Goal: Task Accomplishment & Management: Complete application form

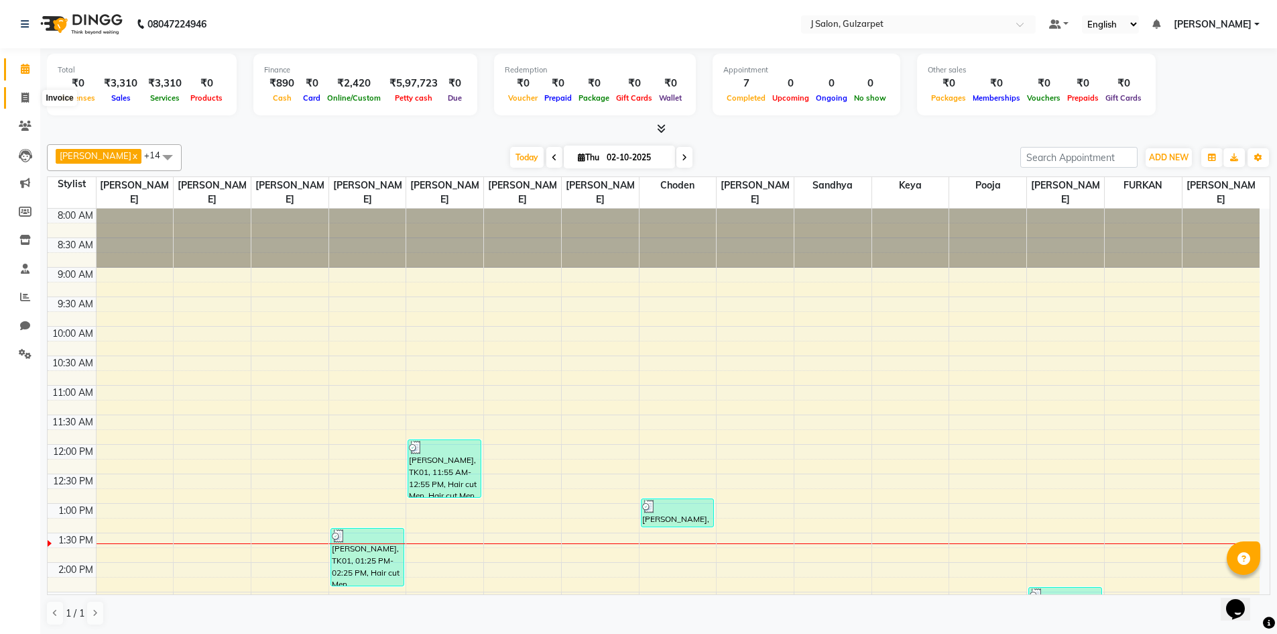
click at [27, 100] on icon at bounding box center [24, 98] width 7 height 10
select select "service"
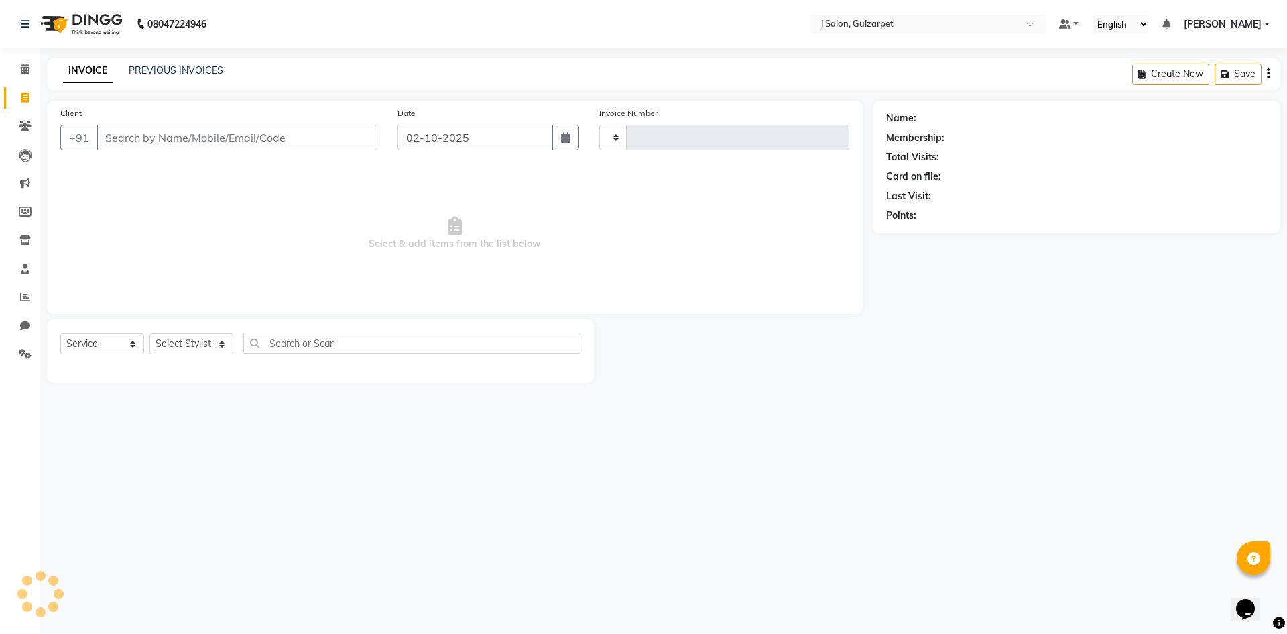
type input "1694"
select select "8558"
click at [198, 156] on div "Client +91" at bounding box center [218, 133] width 337 height 55
click at [228, 139] on input "Client" at bounding box center [237, 137] width 281 height 25
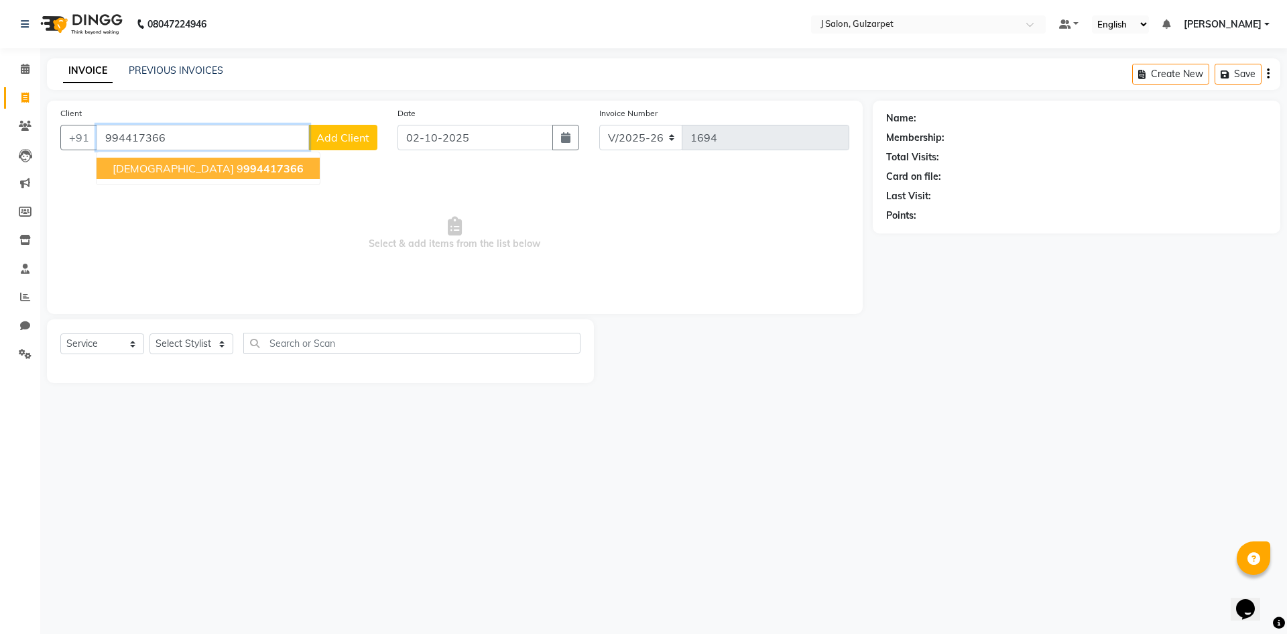
click at [202, 152] on ngb-typeahead-window "[DEMOGRAPHIC_DATA] 9 994417366" at bounding box center [208, 169] width 225 height 34
click at [243, 163] on span "994417366" at bounding box center [273, 168] width 60 height 13
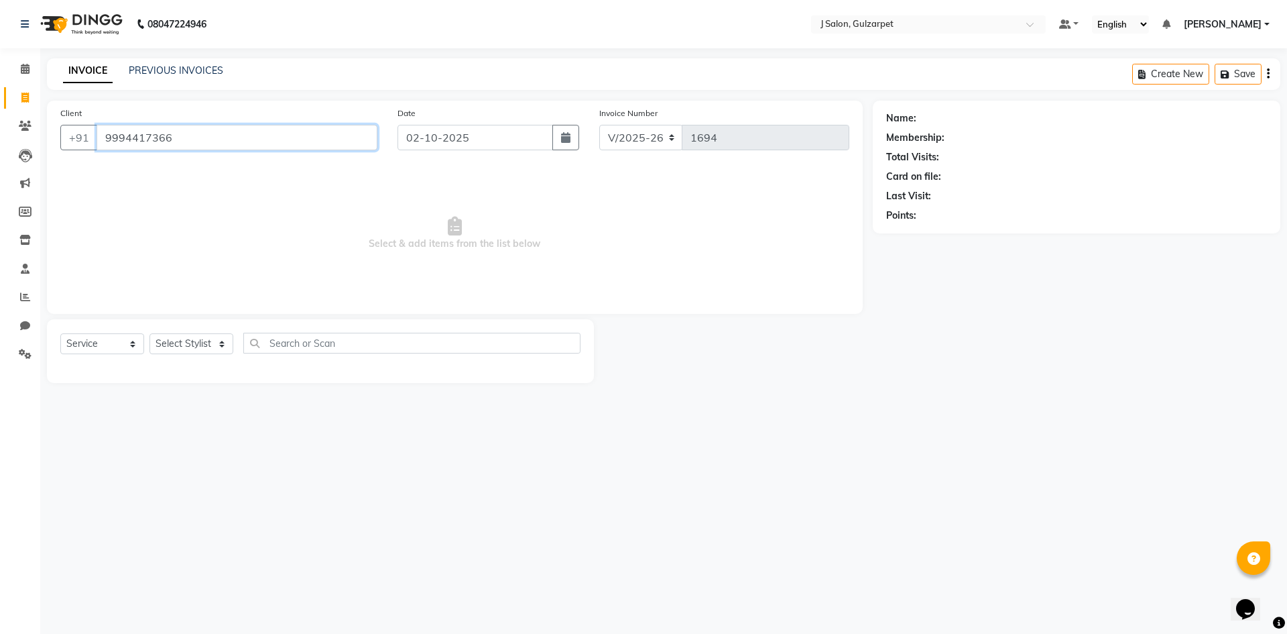
type input "9994417366"
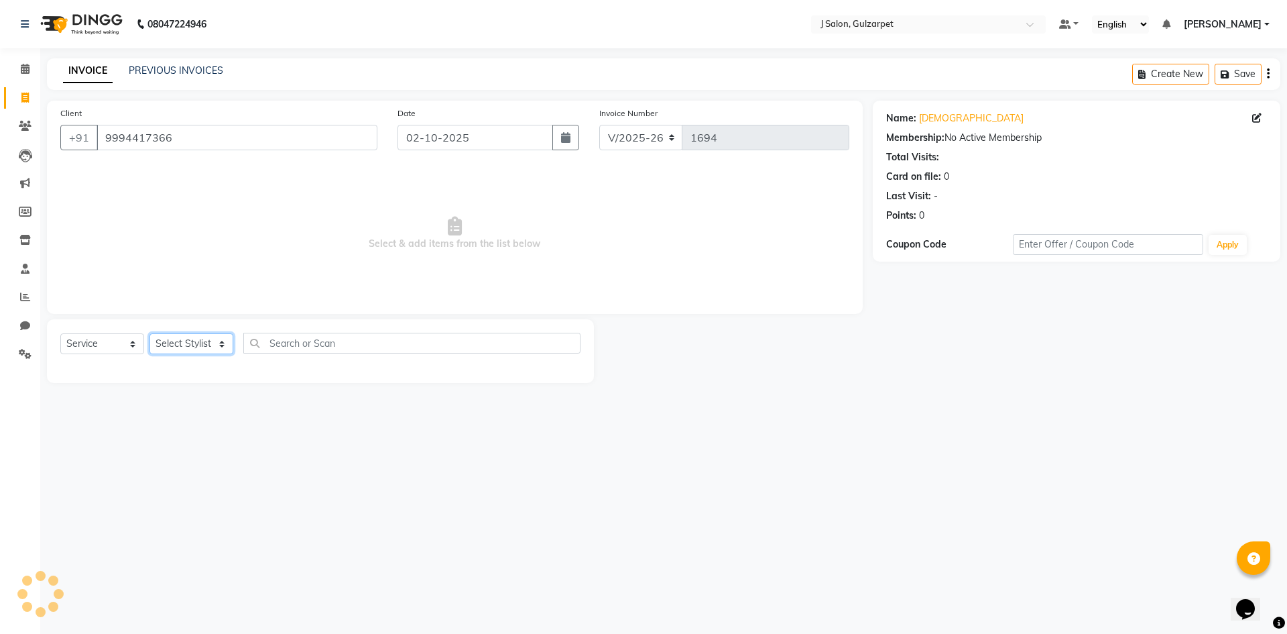
click at [202, 341] on select "Select Stylist Admin [PERSON_NAME] [PERSON_NAME] Gulfam [PERSON_NAME] [PERSON_N…" at bounding box center [192, 343] width 84 height 21
select select "85374"
click at [150, 333] on select "Select Stylist Admin [PERSON_NAME] [PERSON_NAME] Gulfam [PERSON_NAME] [PERSON_N…" at bounding box center [192, 343] width 84 height 21
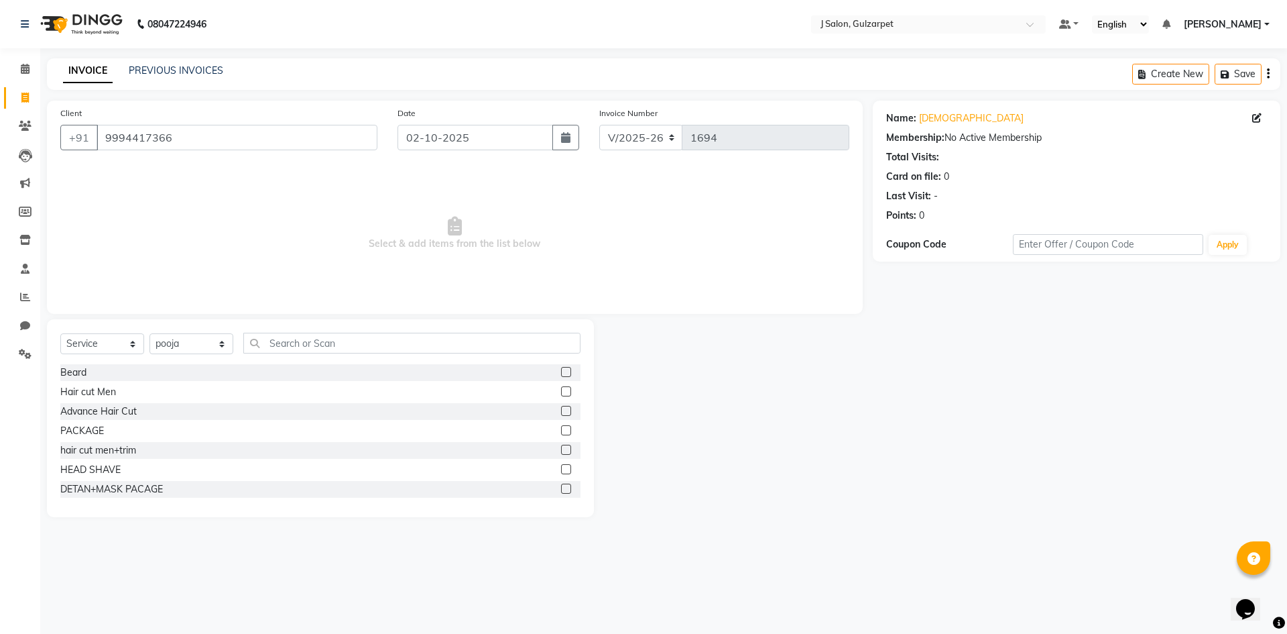
click at [561, 433] on label at bounding box center [566, 430] width 10 height 10
click at [561, 433] on input "checkbox" at bounding box center [565, 430] width 9 height 9
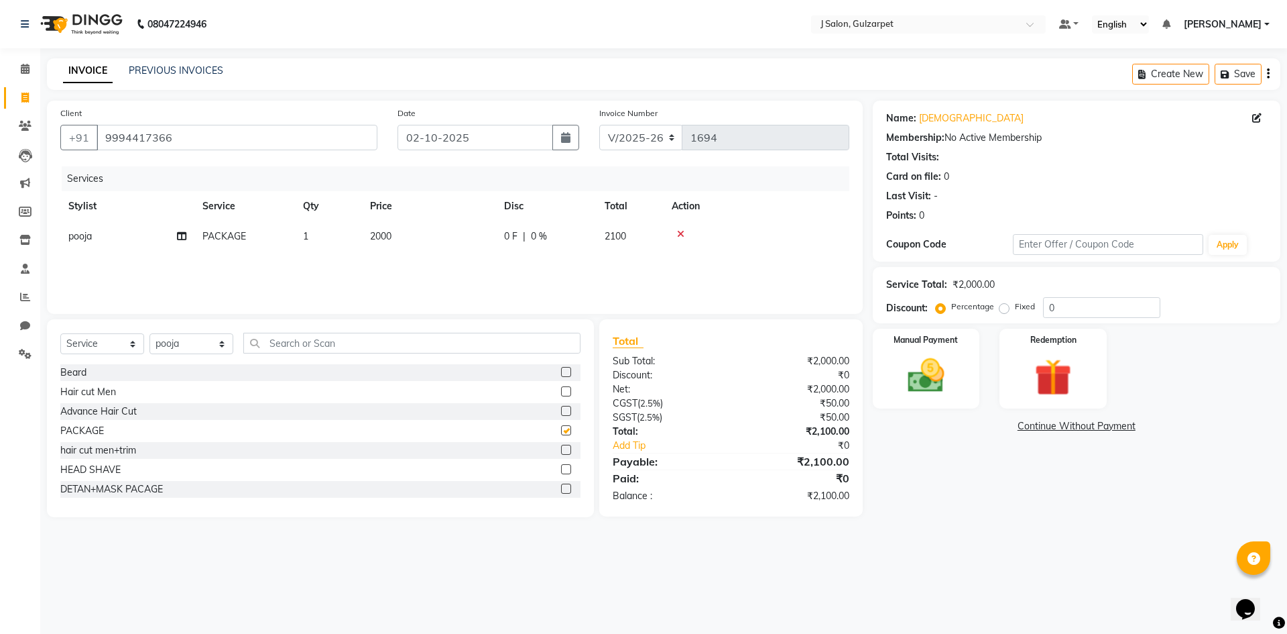
checkbox input "false"
click at [375, 233] on span "2000" at bounding box center [380, 236] width 21 height 12
select select "85374"
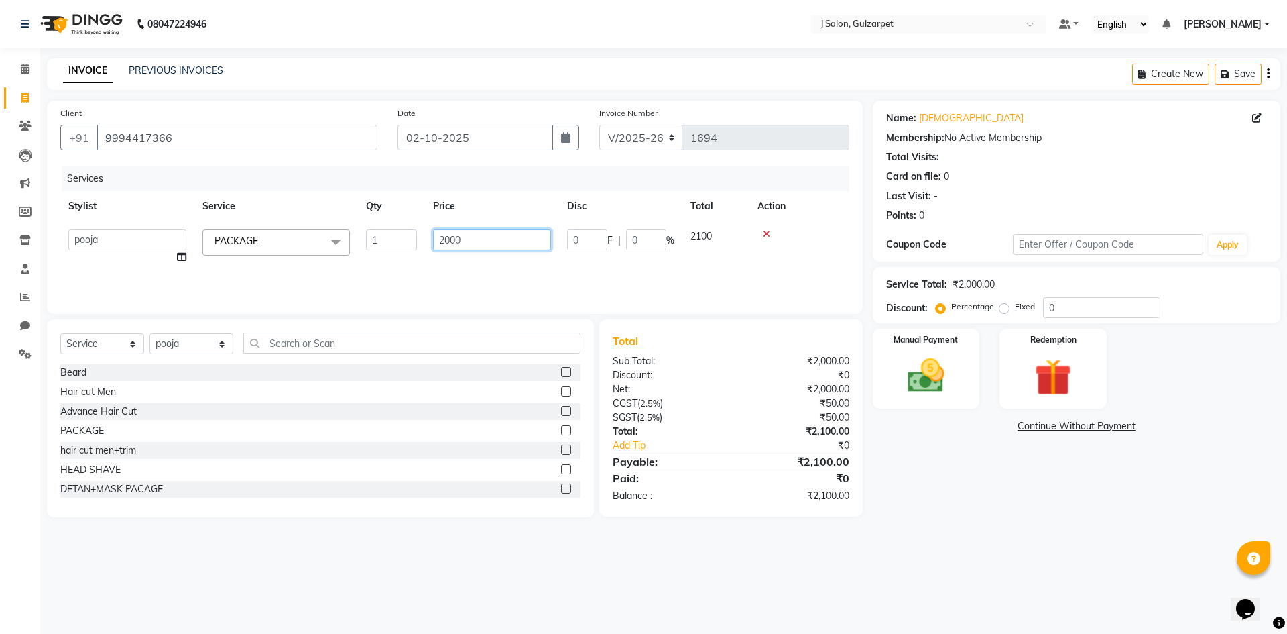
click at [447, 239] on input "2000" at bounding box center [492, 239] width 118 height 21
type input "1000"
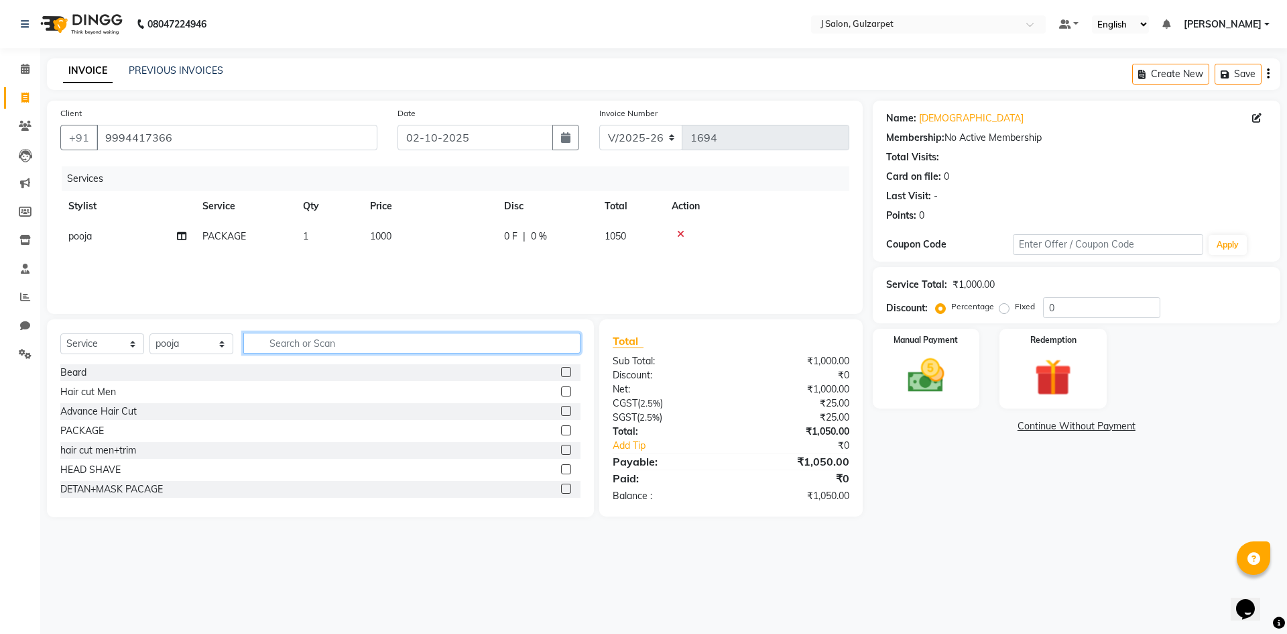
click at [425, 342] on input "text" at bounding box center [411, 343] width 337 height 21
click at [202, 350] on select "Select Stylist Admin [PERSON_NAME] [PERSON_NAME] Gulfam [PERSON_NAME] [PERSON_N…" at bounding box center [192, 343] width 84 height 21
select select "84895"
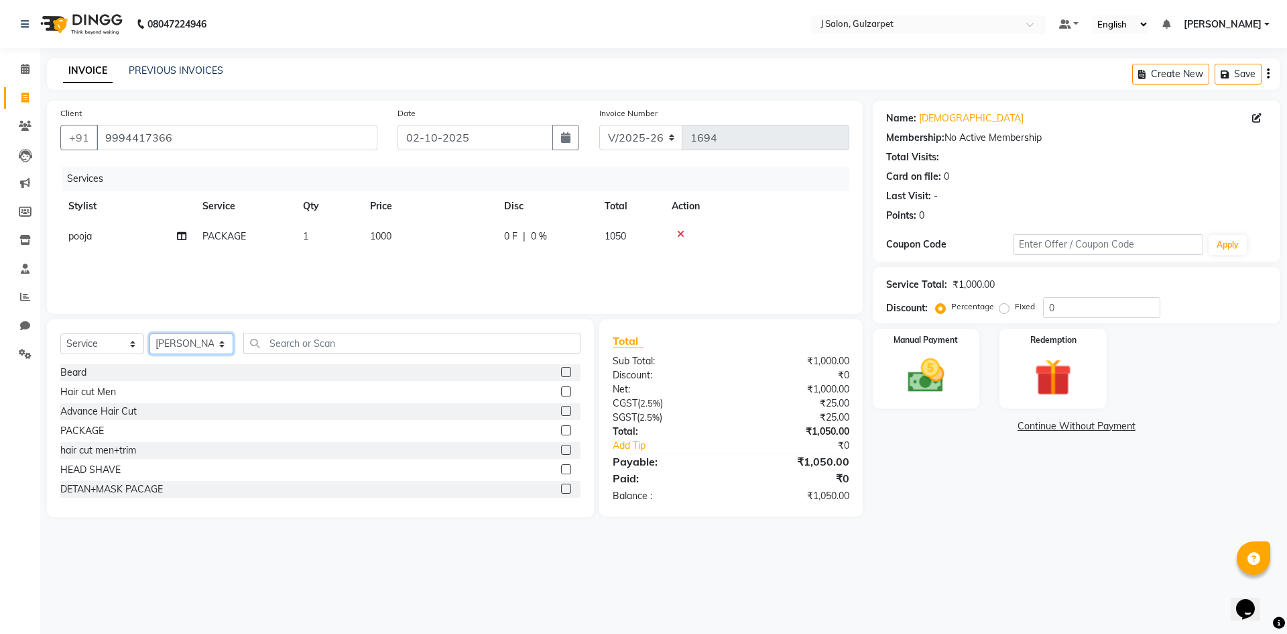
click at [150, 333] on select "Select Stylist Admin [PERSON_NAME] [PERSON_NAME] Gulfam [PERSON_NAME] [PERSON_N…" at bounding box center [192, 343] width 84 height 21
click at [561, 394] on label at bounding box center [566, 391] width 10 height 10
click at [561, 394] on input "checkbox" at bounding box center [565, 392] width 9 height 9
checkbox input "false"
click at [209, 343] on select "Select Stylist Admin [PERSON_NAME] [PERSON_NAME] Gulfam [PERSON_NAME] [PERSON_N…" at bounding box center [192, 343] width 84 height 21
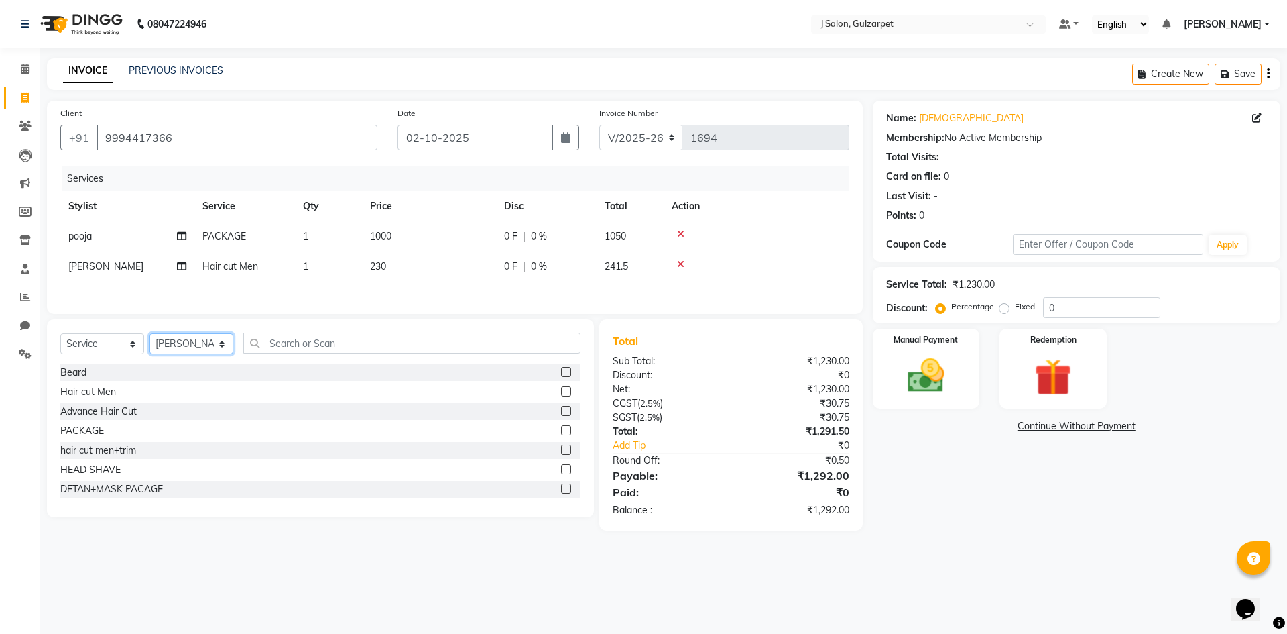
select select "85375"
click at [150, 335] on select "Select Stylist Admin [PERSON_NAME] [PERSON_NAME] Gulfam [PERSON_NAME] [PERSON_N…" at bounding box center [192, 343] width 84 height 21
click at [561, 393] on label at bounding box center [566, 391] width 10 height 10
click at [561, 393] on input "checkbox" at bounding box center [565, 392] width 9 height 9
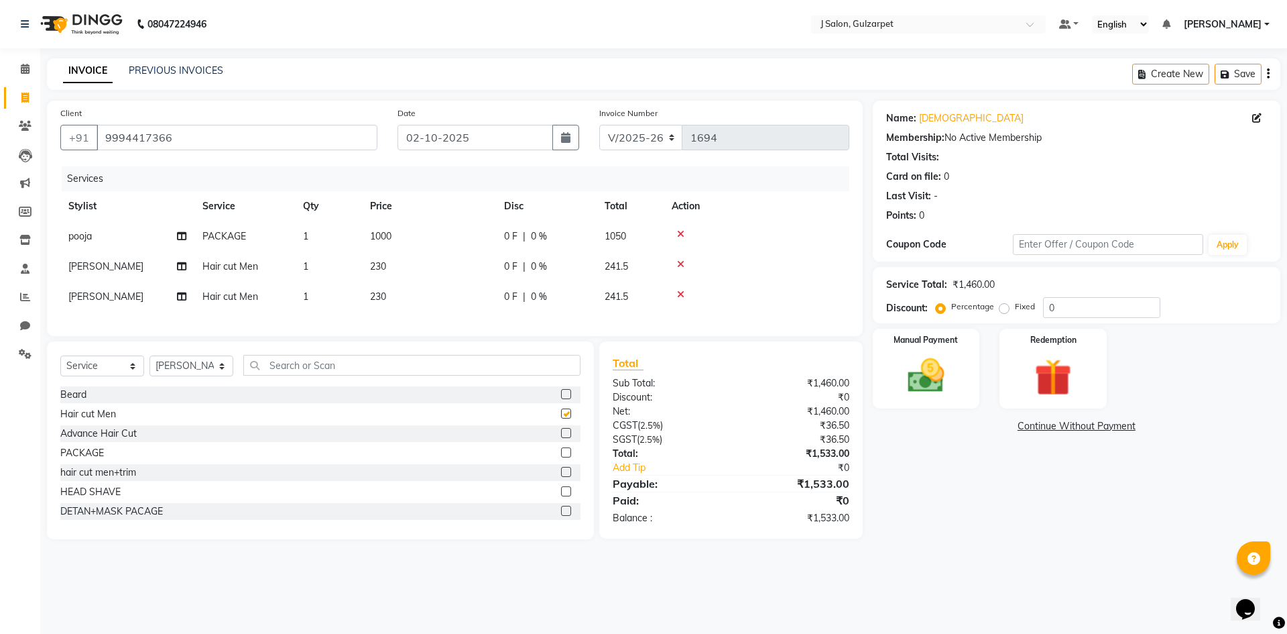
checkbox input "false"
click at [327, 295] on td "1" at bounding box center [328, 297] width 67 height 30
select select "85375"
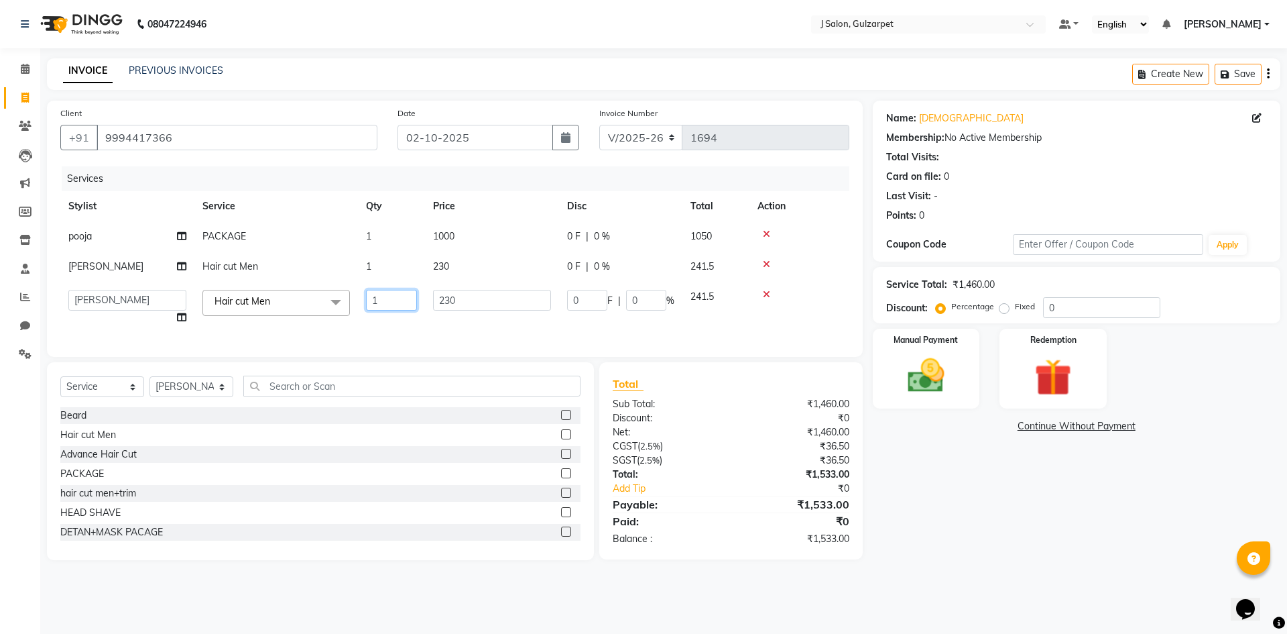
click at [388, 296] on input "1" at bounding box center [391, 300] width 51 height 21
type input "2"
click at [1073, 302] on input "0" at bounding box center [1101, 307] width 117 height 21
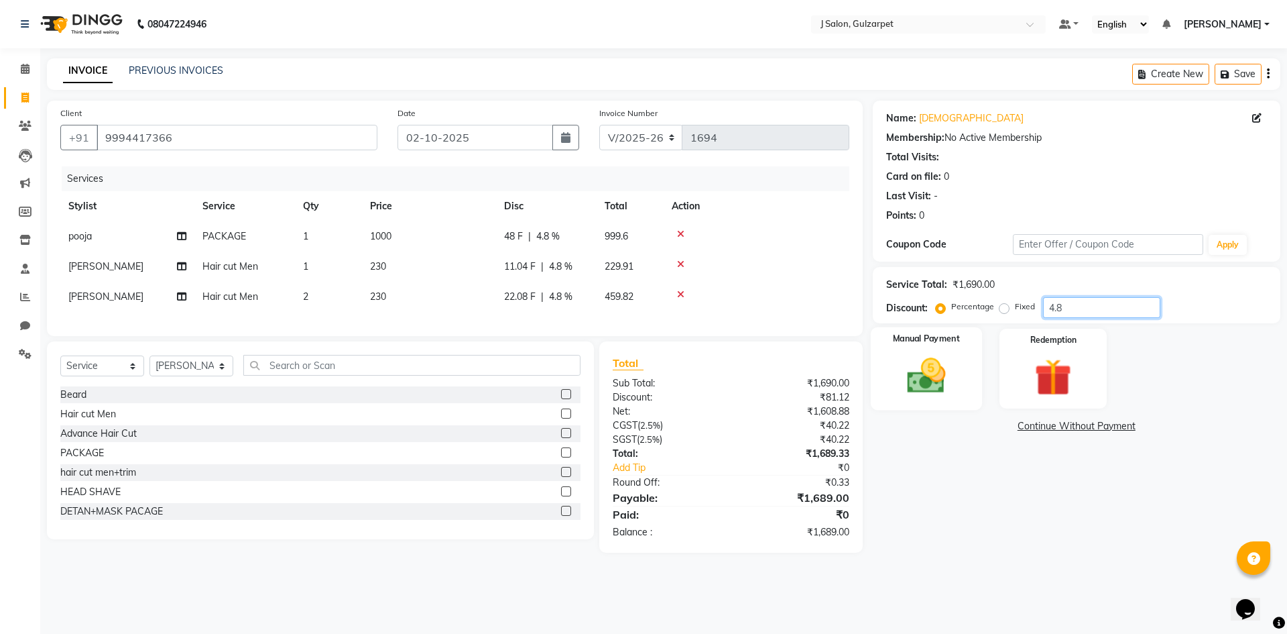
type input "4.8"
click at [948, 381] on img at bounding box center [926, 375] width 62 height 44
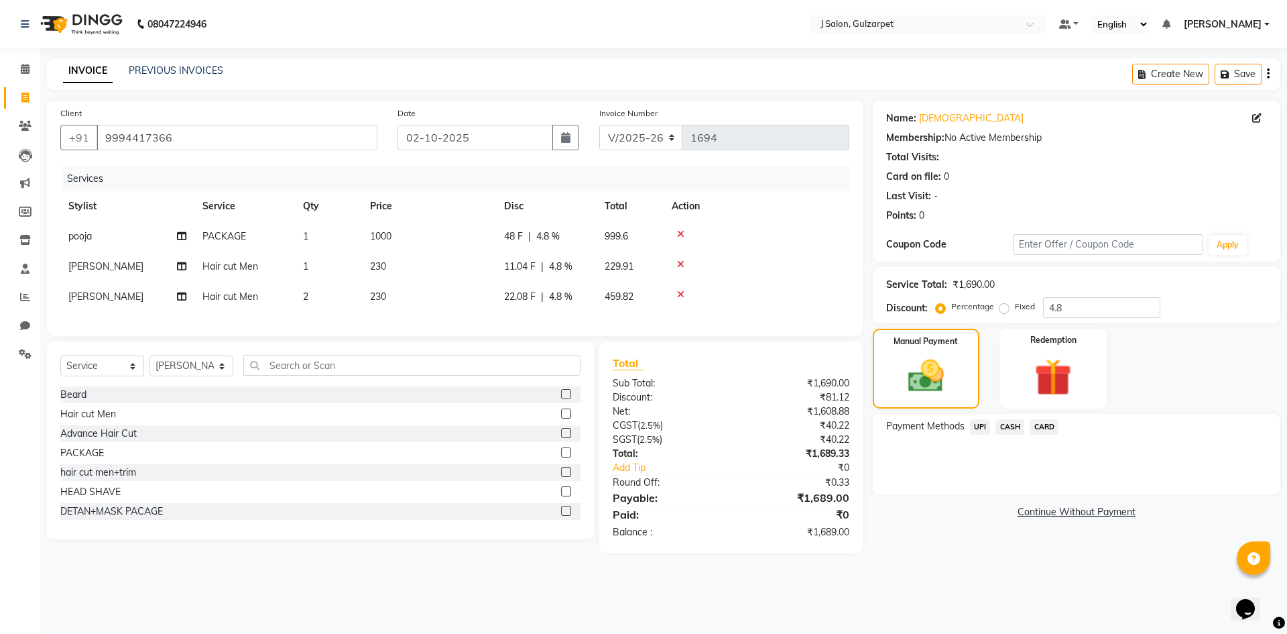
click at [1009, 425] on span "CASH" at bounding box center [1010, 426] width 29 height 15
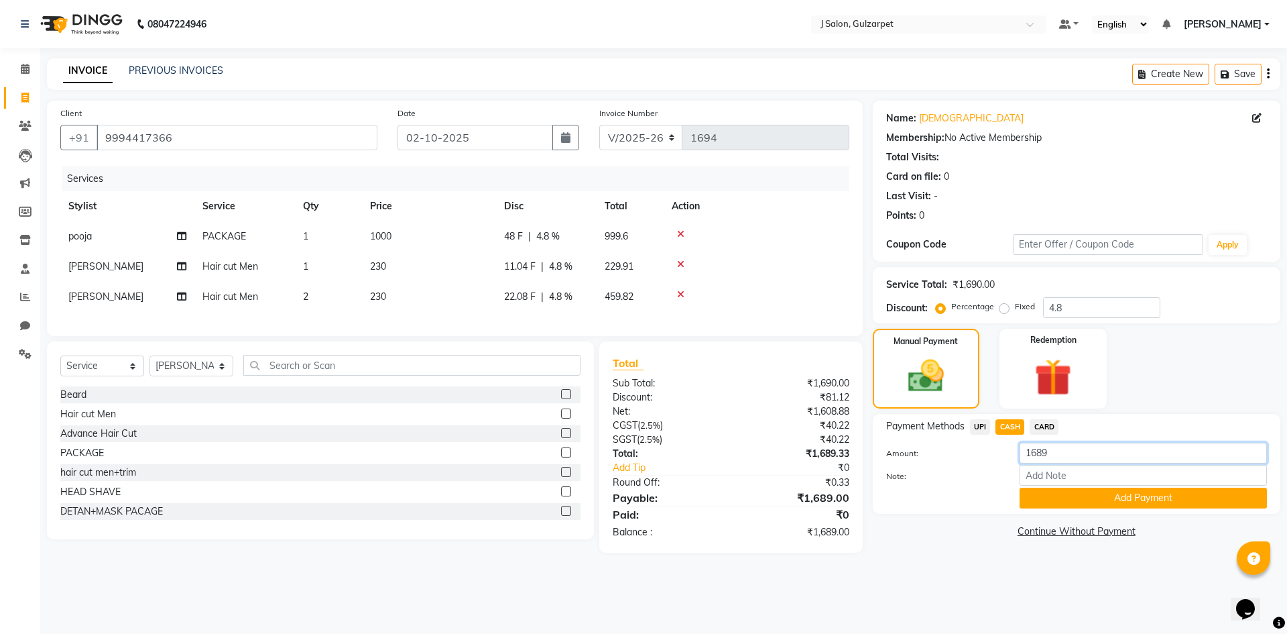
click at [1067, 447] on input "1689" at bounding box center [1143, 453] width 247 height 21
type input "1"
type input "460"
drag, startPoint x: 1100, startPoint y: 502, endPoint x: 1071, endPoint y: 484, distance: 34.0
click at [1098, 503] on button "Add Payment" at bounding box center [1143, 497] width 247 height 21
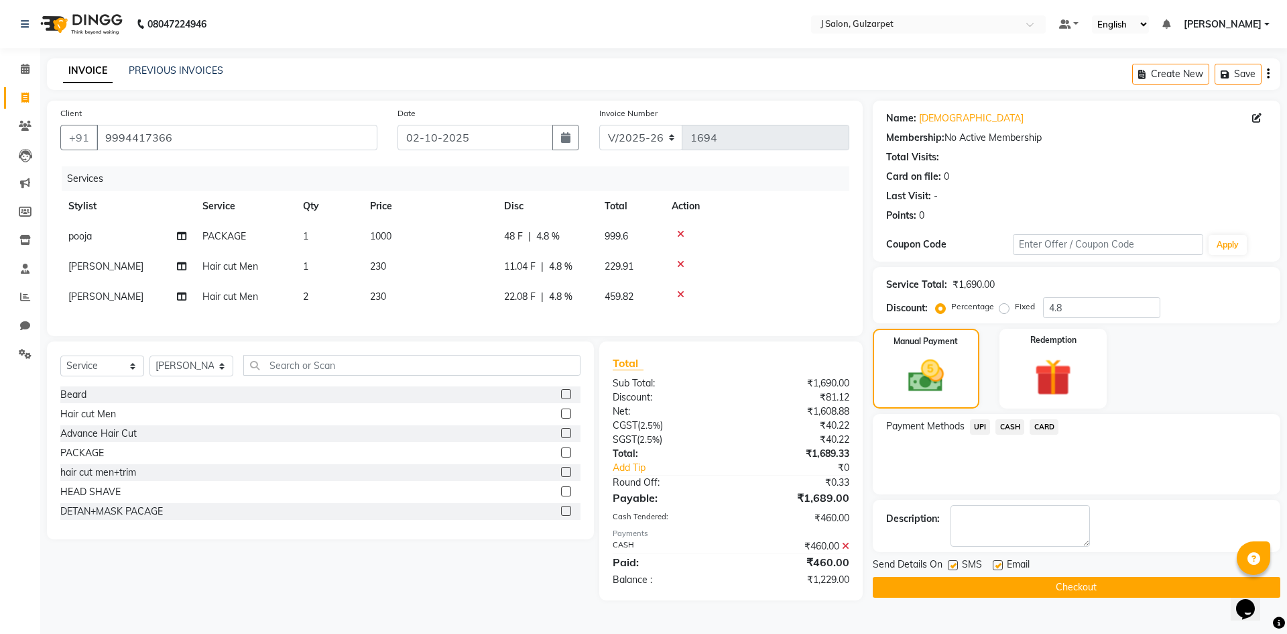
click at [986, 425] on span "UPI" at bounding box center [980, 426] width 21 height 15
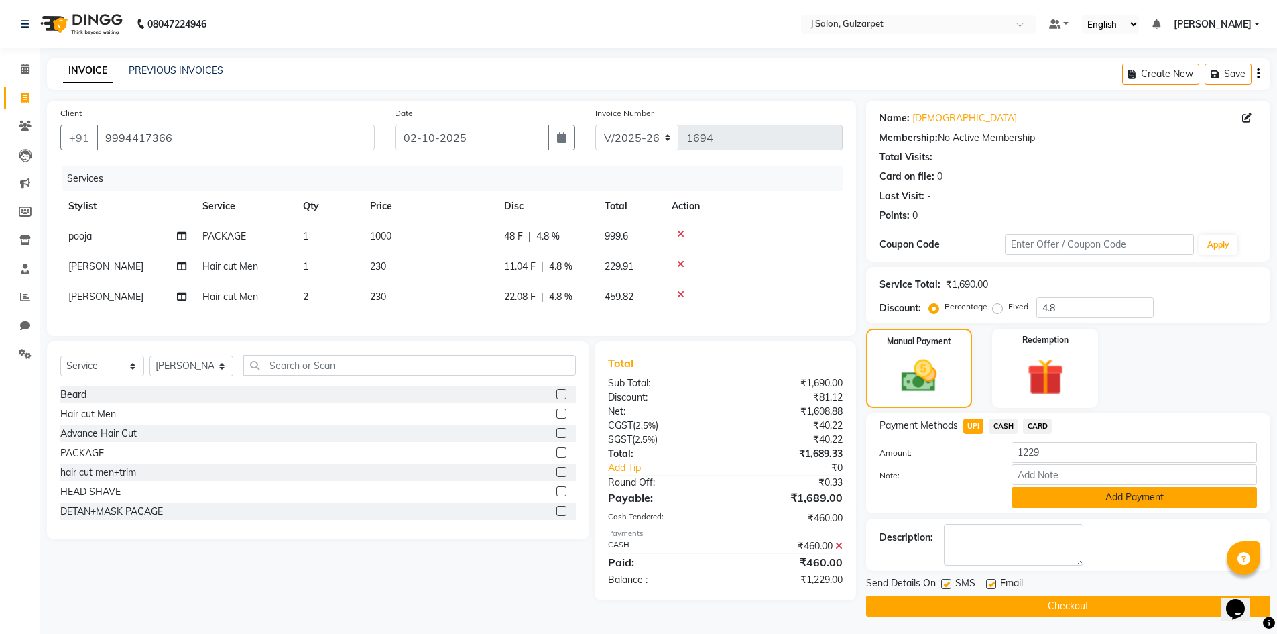
click at [1104, 495] on button "Add Payment" at bounding box center [1134, 497] width 245 height 21
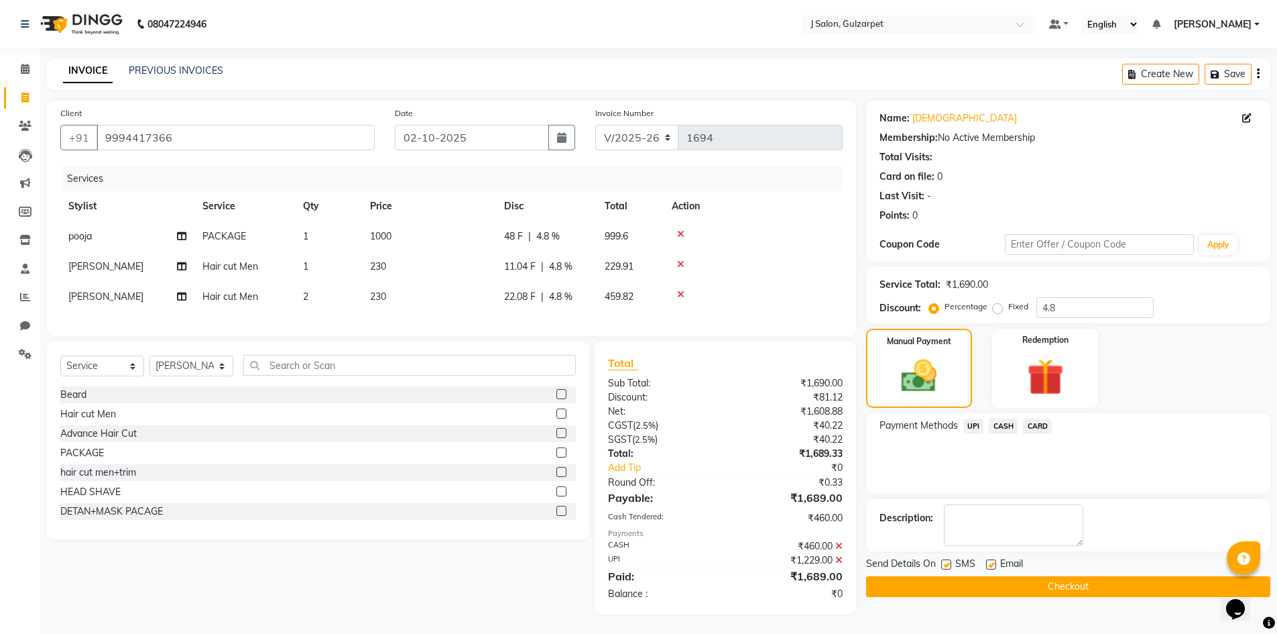
click at [1109, 556] on div "Send Details On SMS Email" at bounding box center [1068, 564] width 404 height 17
click at [1110, 574] on div "Send Details On SMS Email Checkout" at bounding box center [1068, 576] width 404 height 40
click at [1108, 587] on button "Checkout" at bounding box center [1068, 586] width 404 height 21
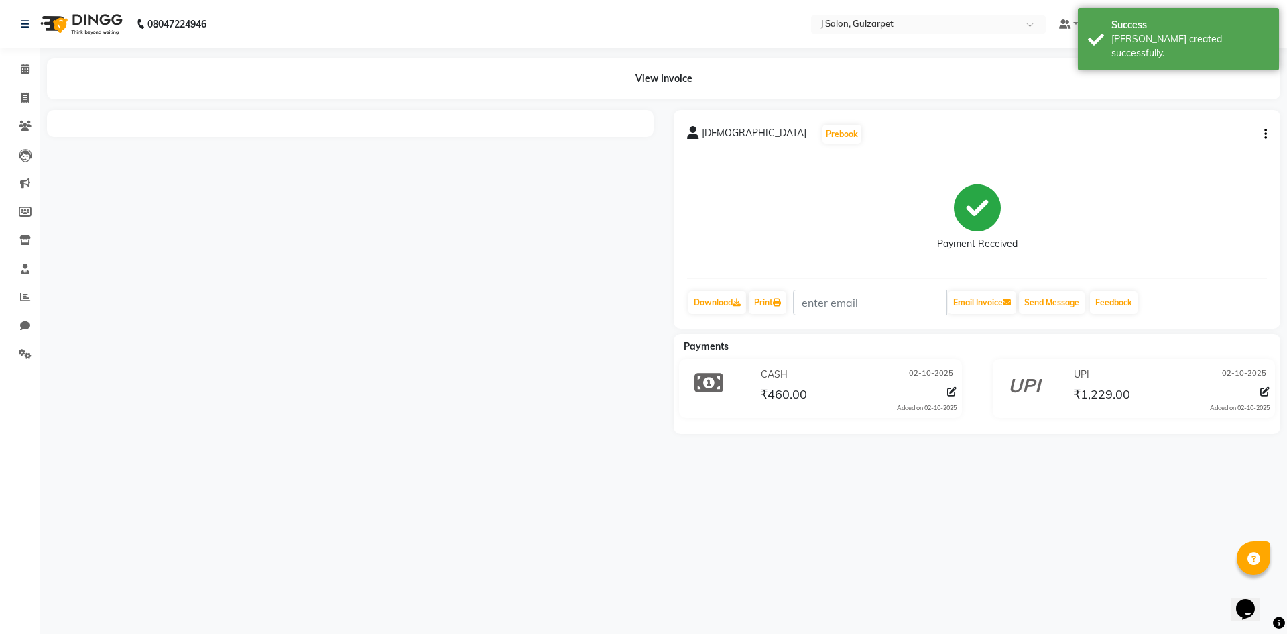
select select "service"
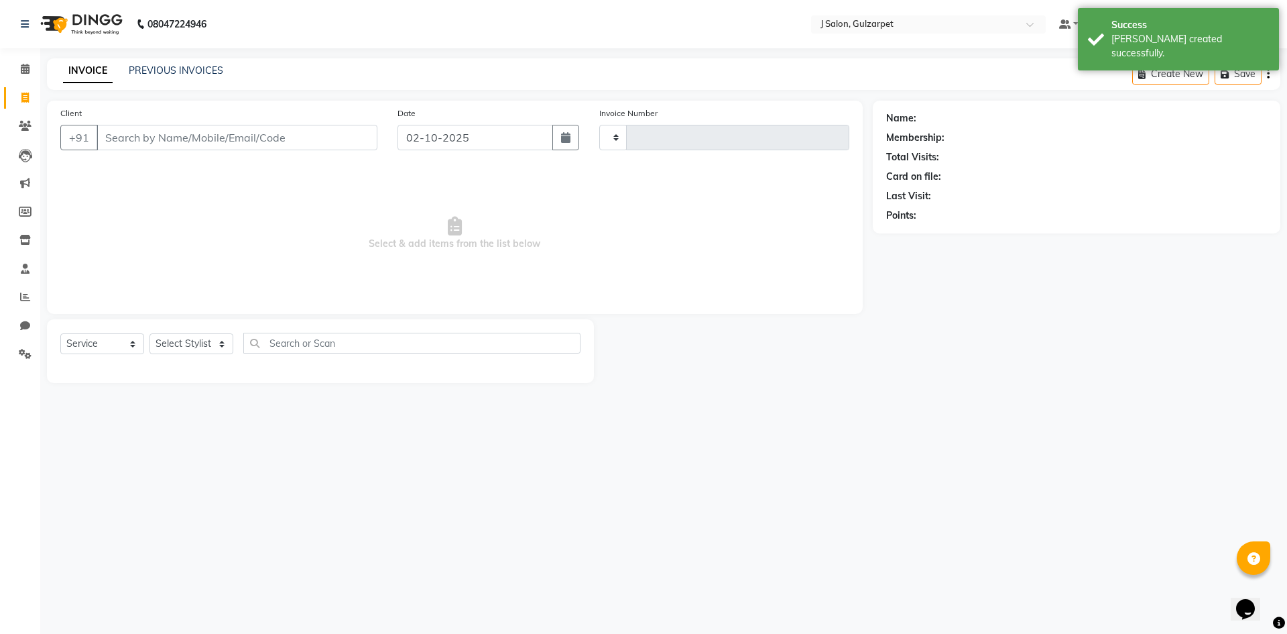
type input "1695"
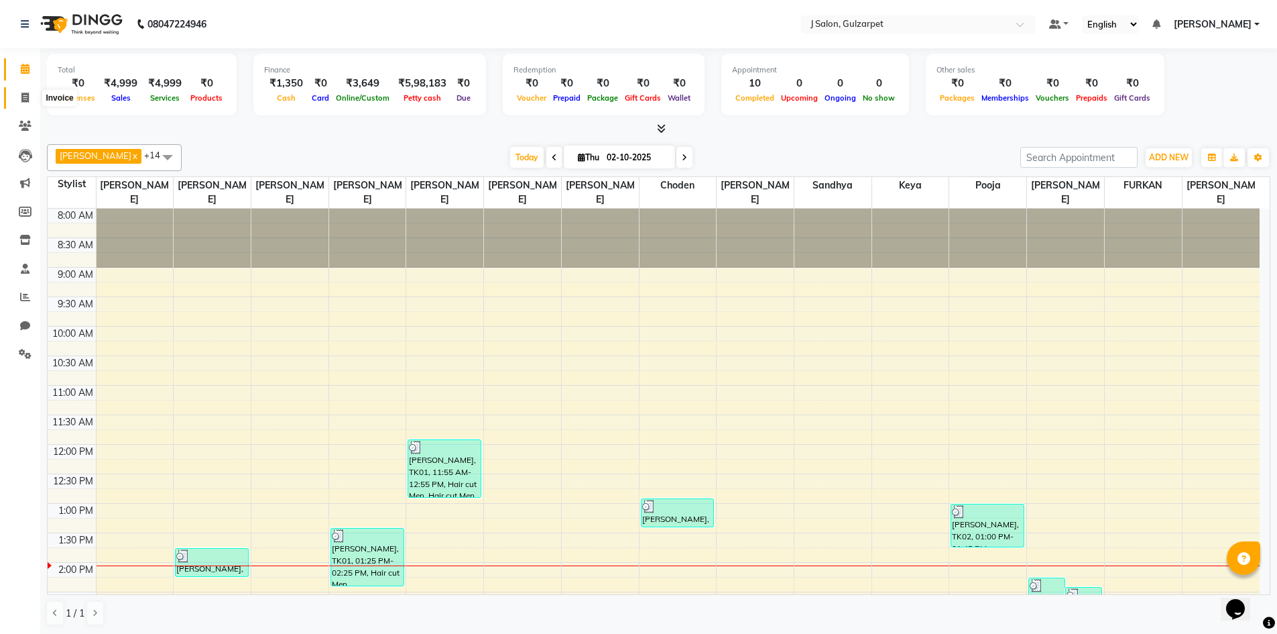
click at [20, 99] on span at bounding box center [24, 98] width 23 height 15
select select "service"
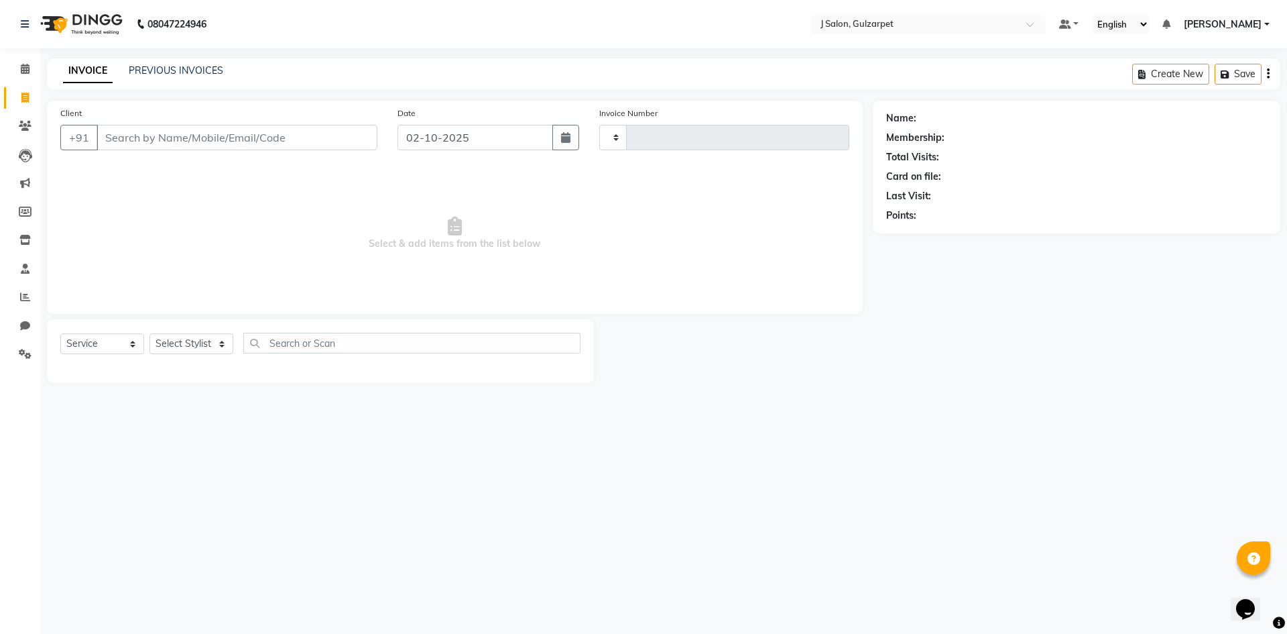
type input "1695"
select select "8558"
click at [154, 149] on input "Client" at bounding box center [237, 137] width 281 height 25
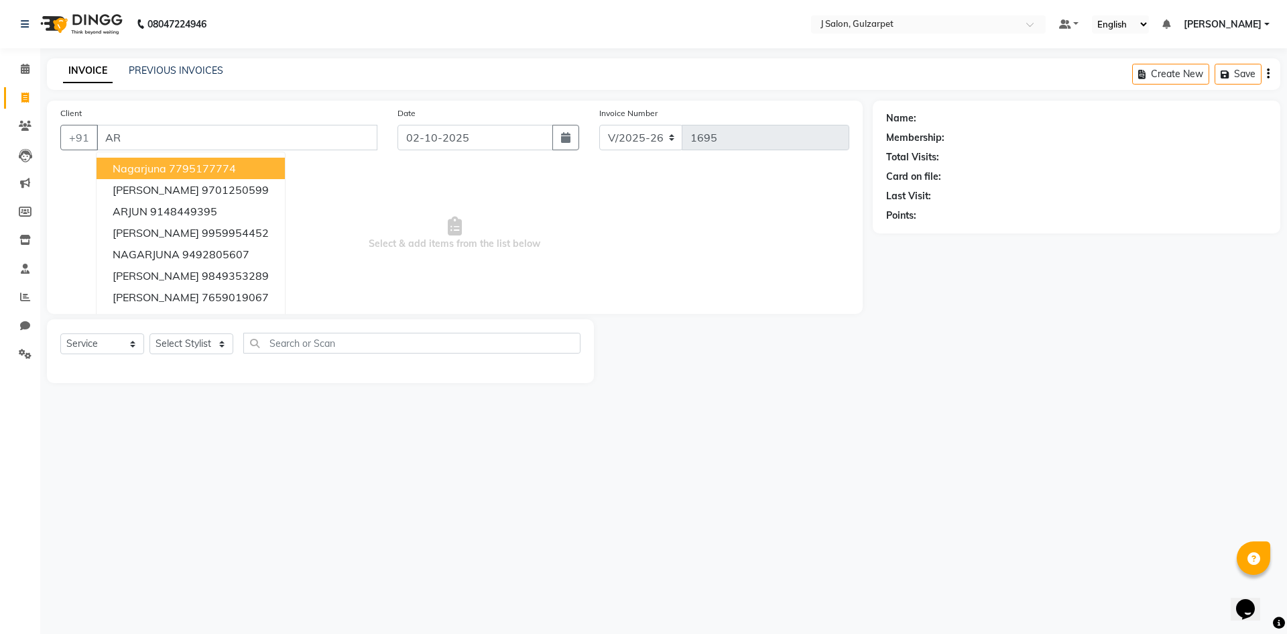
type input "A"
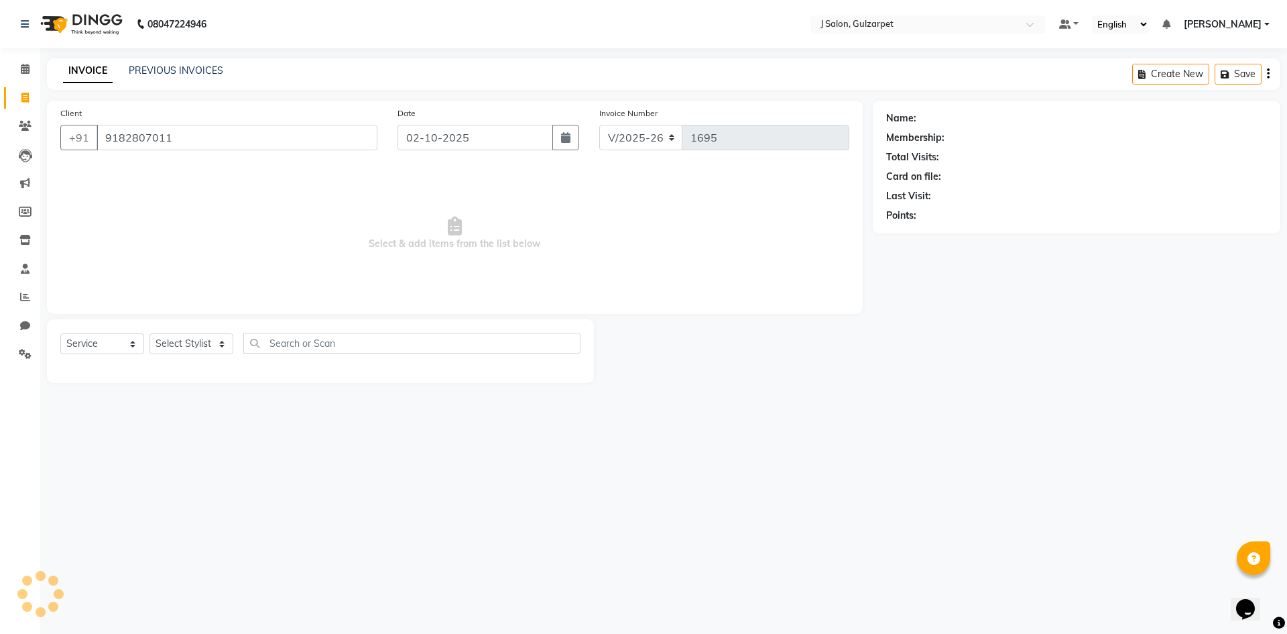
type input "9182807011"
click at [198, 340] on select "Select Stylist Admin [PERSON_NAME] [PERSON_NAME] Gulfam [PERSON_NAME] [PERSON_N…" at bounding box center [192, 343] width 84 height 21
select select "84899"
click at [150, 333] on select "Select Stylist Admin [PERSON_NAME] [PERSON_NAME] Gulfam [PERSON_NAME] [PERSON_N…" at bounding box center [192, 343] width 84 height 21
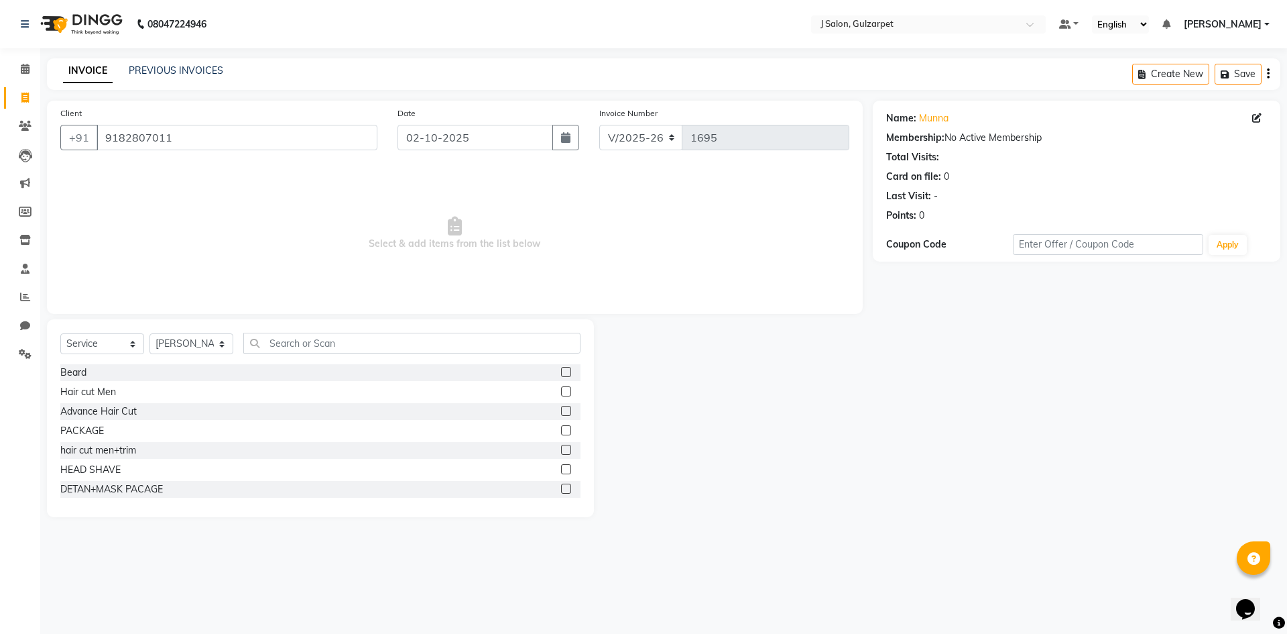
click at [561, 430] on label at bounding box center [566, 430] width 10 height 10
click at [561, 430] on input "checkbox" at bounding box center [565, 430] width 9 height 9
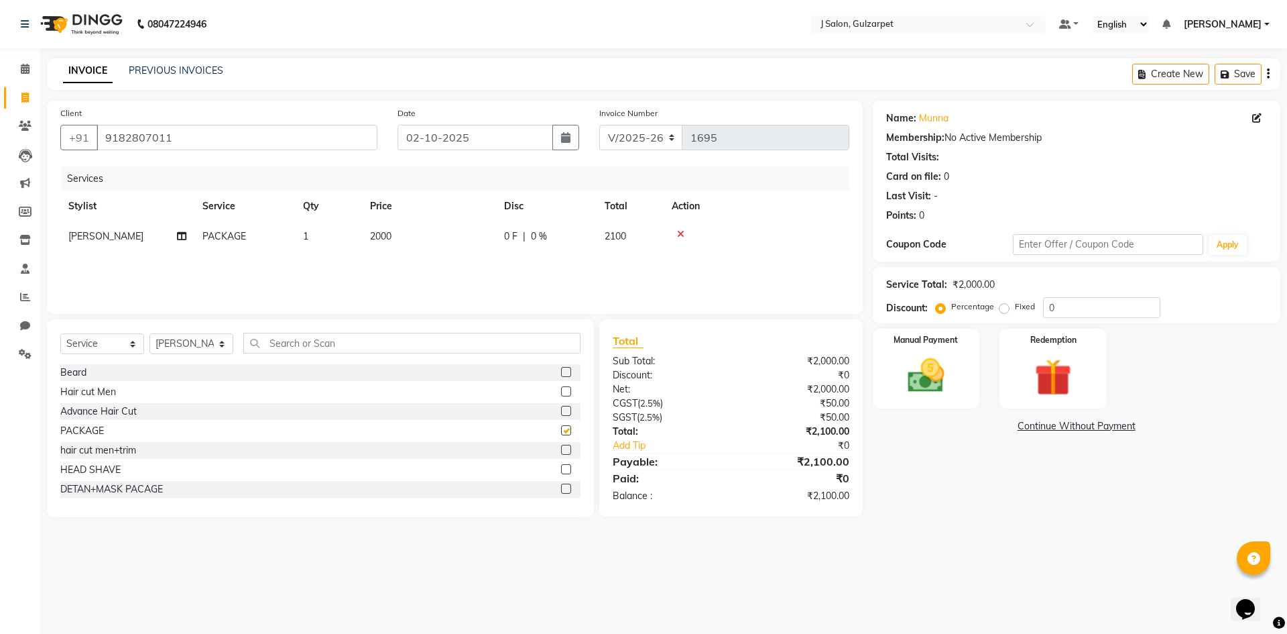
checkbox input "false"
click at [209, 342] on select "Select Stylist Admin [PERSON_NAME] [PERSON_NAME] Gulfam [PERSON_NAME] [PERSON_N…" at bounding box center [192, 343] width 84 height 21
select select "84897"
click at [150, 333] on select "Select Stylist Admin [PERSON_NAME] [PERSON_NAME] Gulfam [PERSON_NAME] [PERSON_N…" at bounding box center [192, 343] width 84 height 21
click at [561, 448] on label at bounding box center [566, 450] width 10 height 10
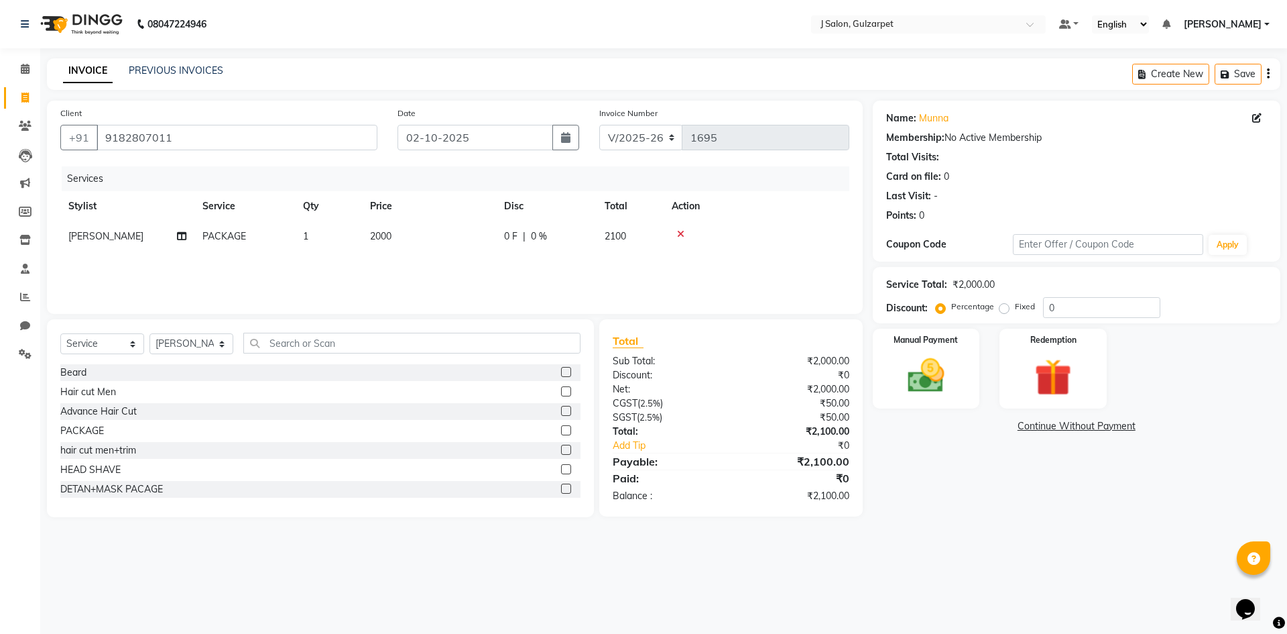
click at [561, 448] on input "checkbox" at bounding box center [565, 450] width 9 height 9
checkbox input "false"
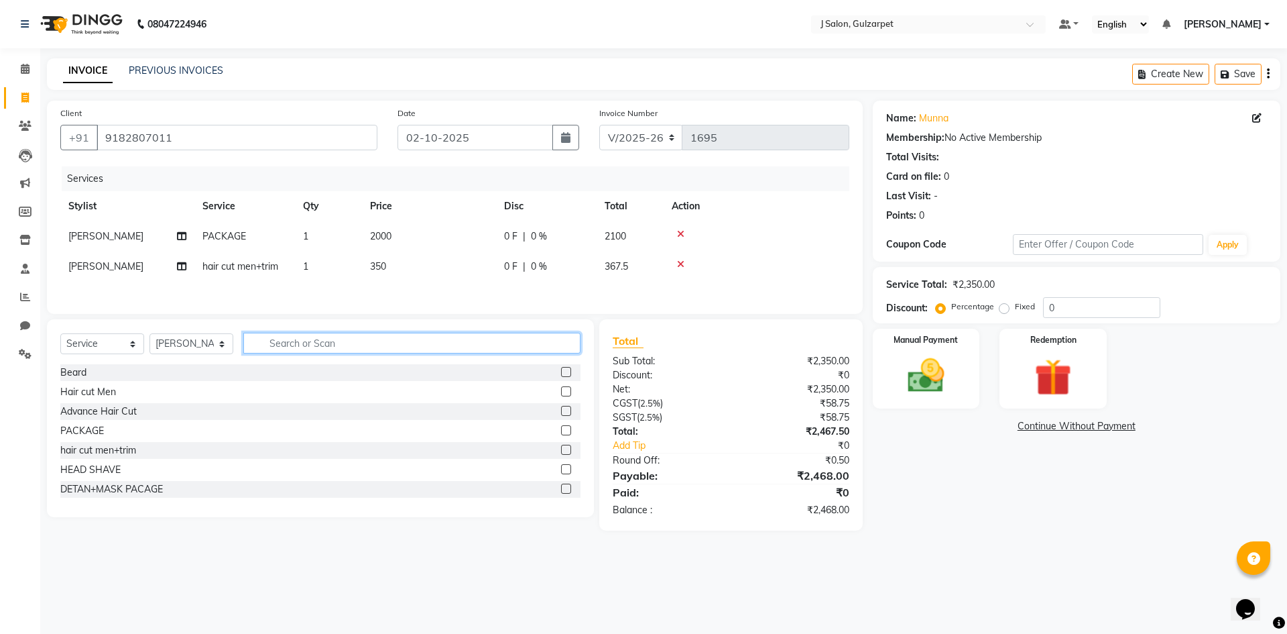
click at [326, 349] on input "text" at bounding box center [411, 343] width 337 height 21
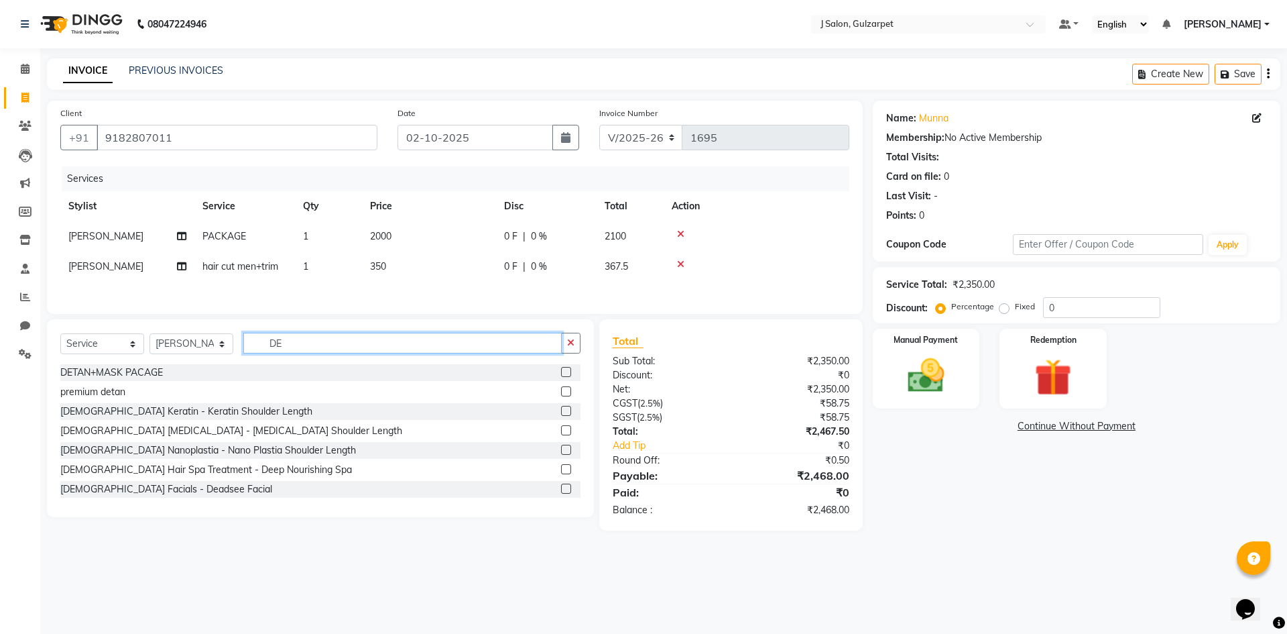
type input "DE"
click at [561, 396] on label at bounding box center [566, 391] width 10 height 10
click at [561, 396] on input "checkbox" at bounding box center [565, 392] width 9 height 9
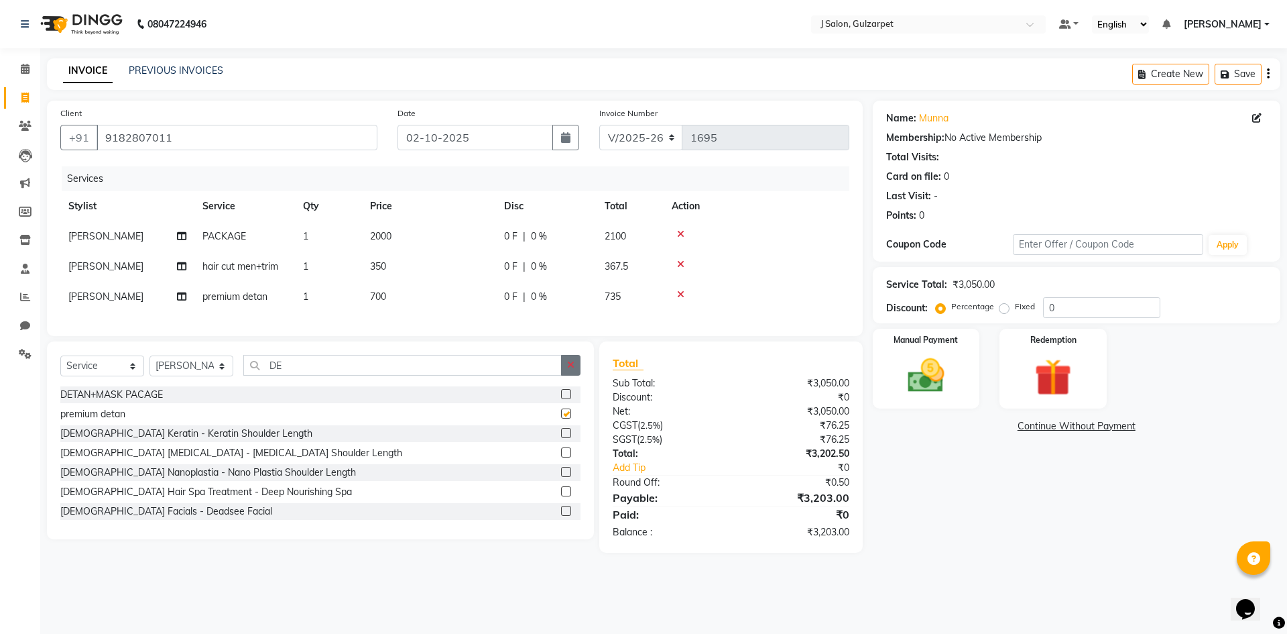
checkbox input "false"
click at [570, 369] on icon "button" at bounding box center [570, 364] width 7 height 9
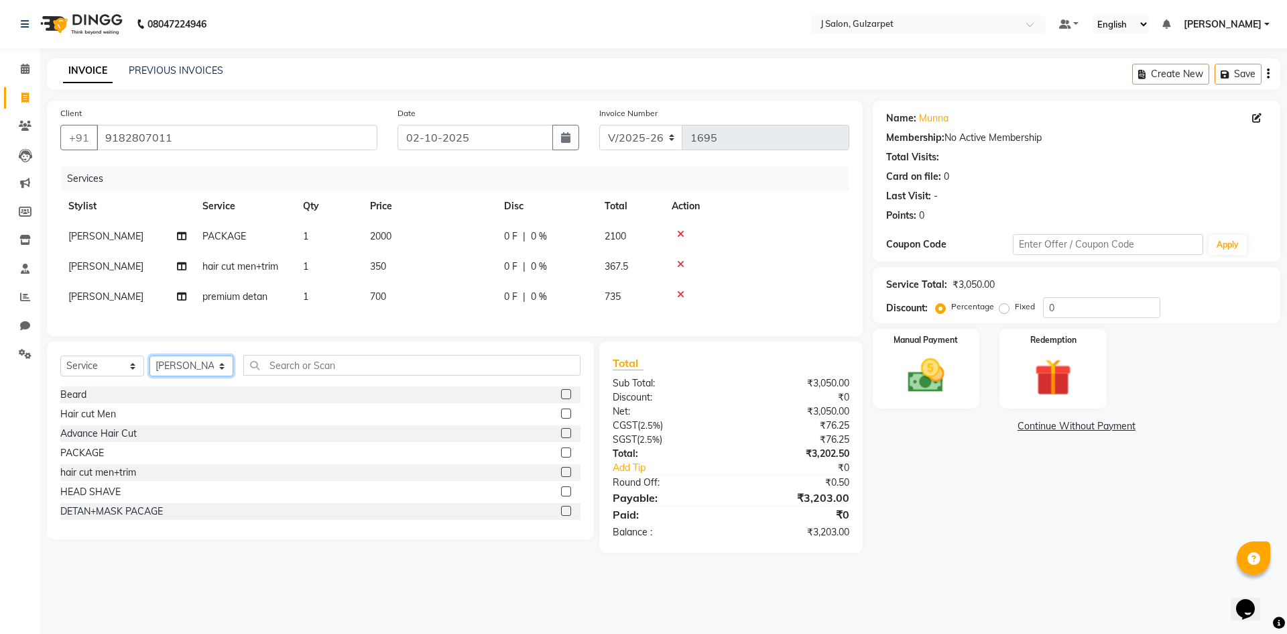
click at [177, 374] on select "Select Stylist Admin [PERSON_NAME] [PERSON_NAME] Gulfam [PERSON_NAME] [PERSON_N…" at bounding box center [192, 365] width 84 height 21
select select "86821"
click at [150, 365] on select "Select Stylist Admin [PERSON_NAME] [PERSON_NAME] Gulfam [PERSON_NAME] [PERSON_N…" at bounding box center [192, 365] width 84 height 21
click at [561, 477] on label at bounding box center [566, 472] width 10 height 10
click at [561, 477] on input "checkbox" at bounding box center [565, 472] width 9 height 9
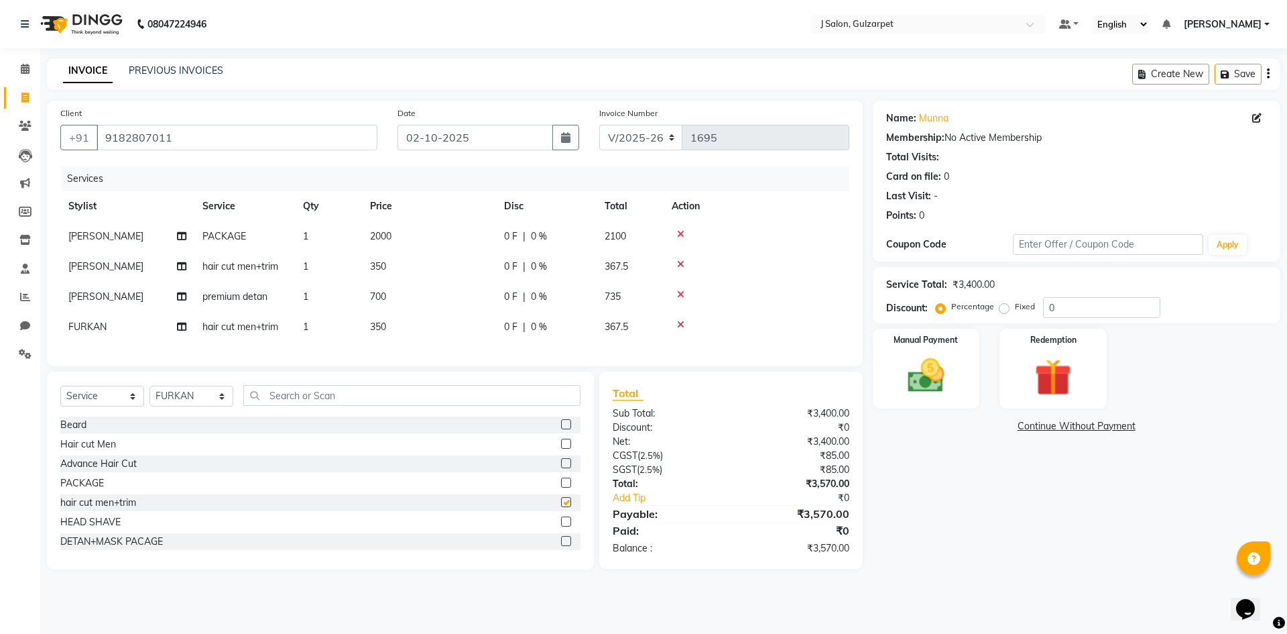
checkbox input "false"
click at [1076, 310] on input "0" at bounding box center [1101, 307] width 117 height 21
type input "4.5"
drag, startPoint x: 923, startPoint y: 357, endPoint x: 955, endPoint y: 366, distance: 33.5
click at [923, 357] on img at bounding box center [926, 375] width 62 height 44
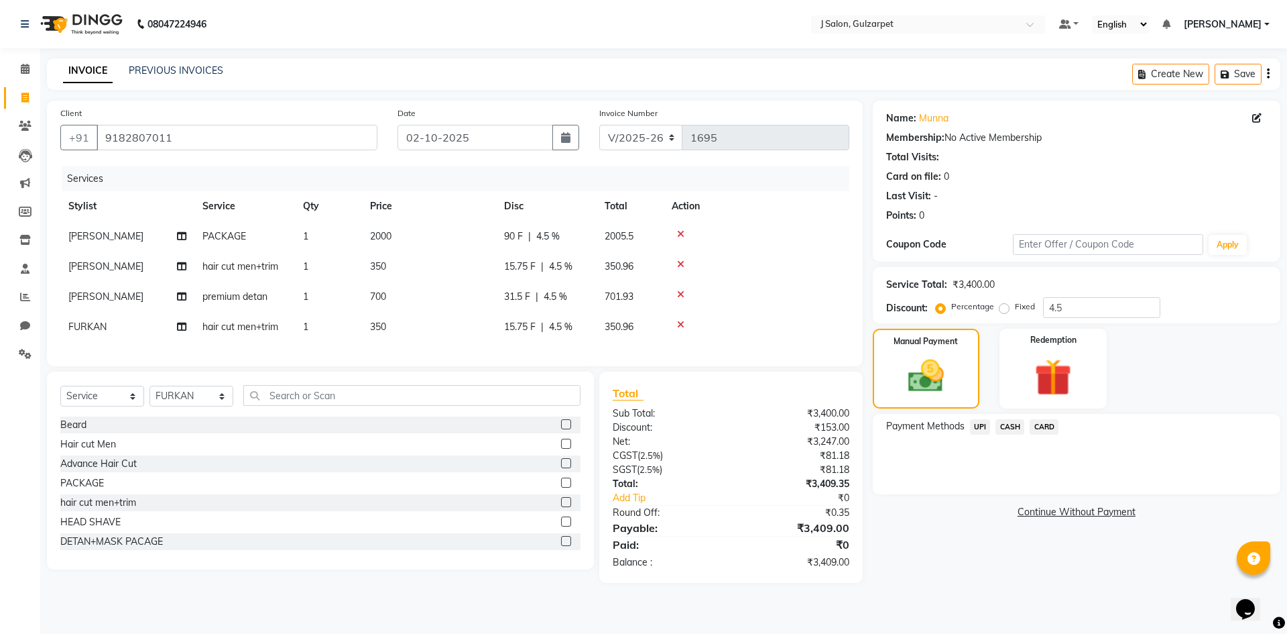
click at [1011, 422] on span "CASH" at bounding box center [1010, 426] width 29 height 15
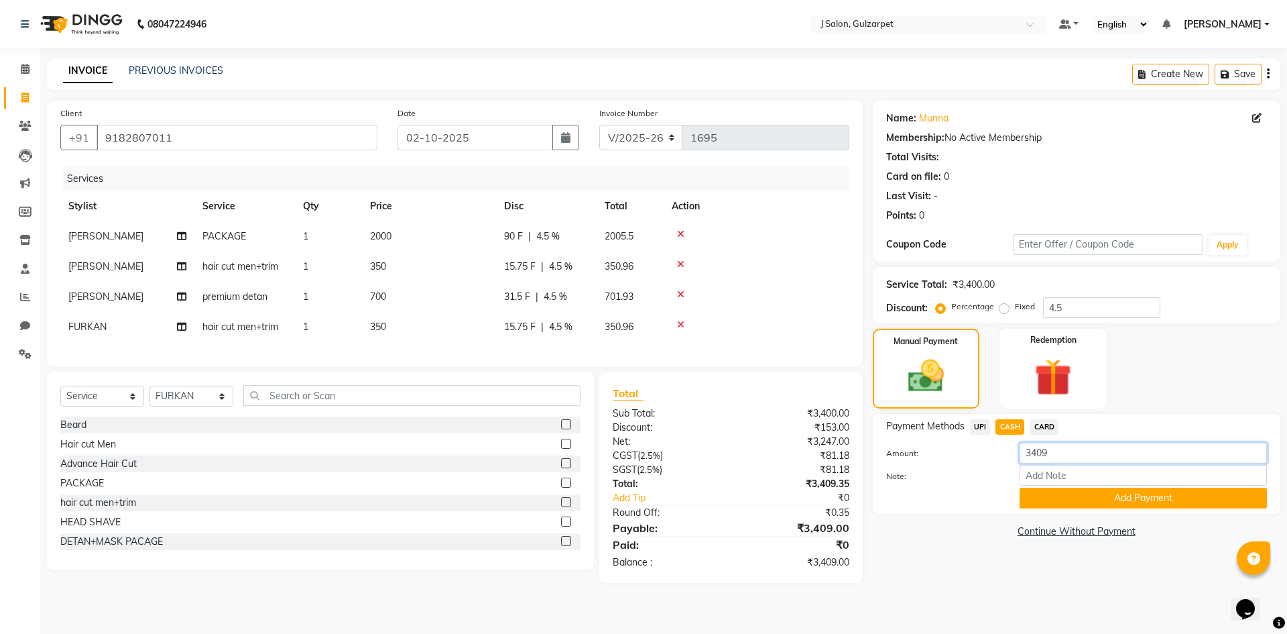
click at [1056, 453] on input "3409" at bounding box center [1143, 453] width 247 height 21
type input "3"
type input "350"
click at [1102, 490] on button "Add Payment" at bounding box center [1143, 497] width 247 height 21
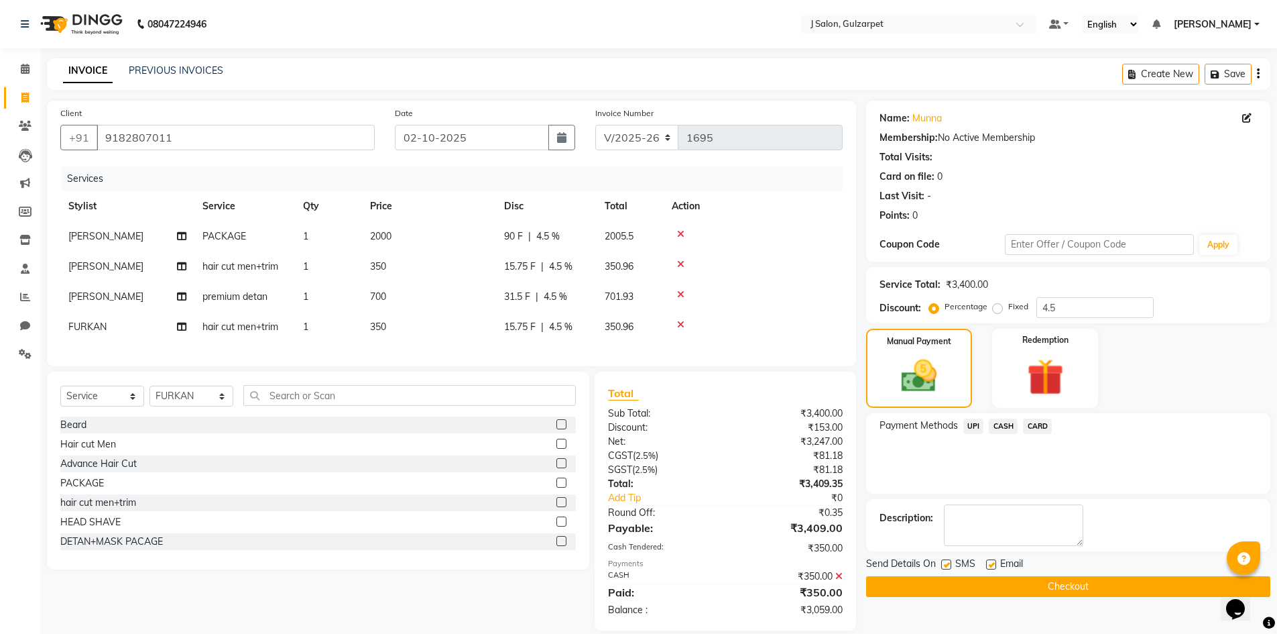
click at [984, 428] on div "CASH" at bounding box center [1001, 427] width 34 height 18
click at [979, 426] on span "UPI" at bounding box center [973, 425] width 21 height 15
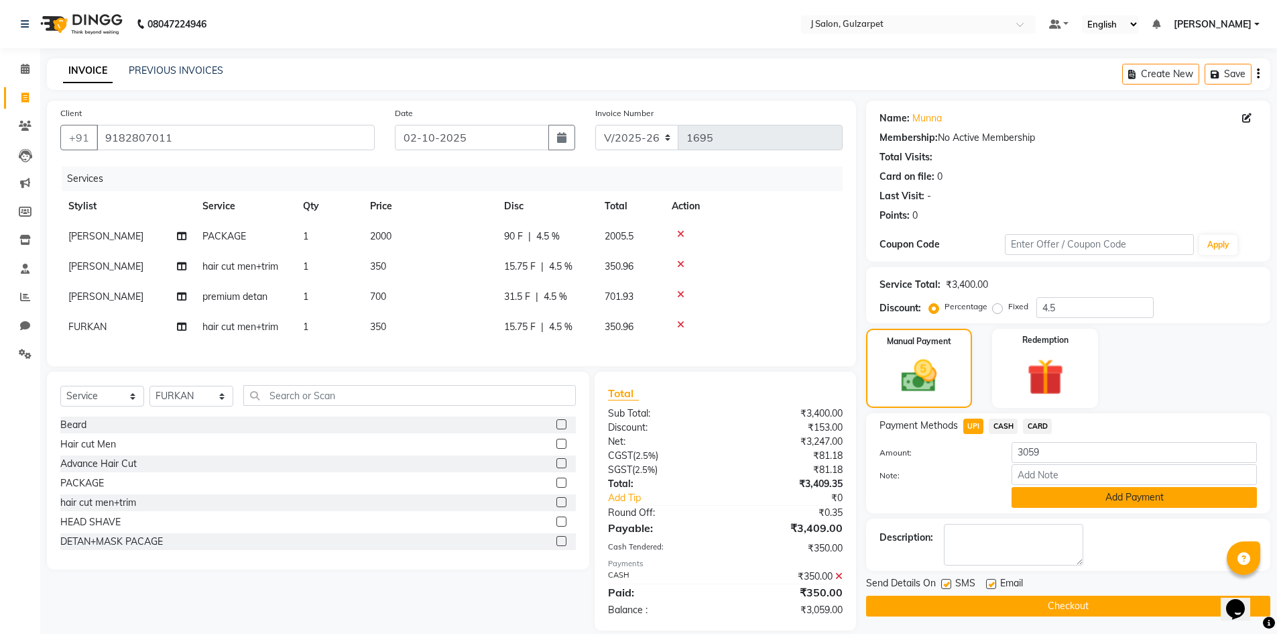
click at [1097, 491] on button "Add Payment" at bounding box center [1134, 497] width 245 height 21
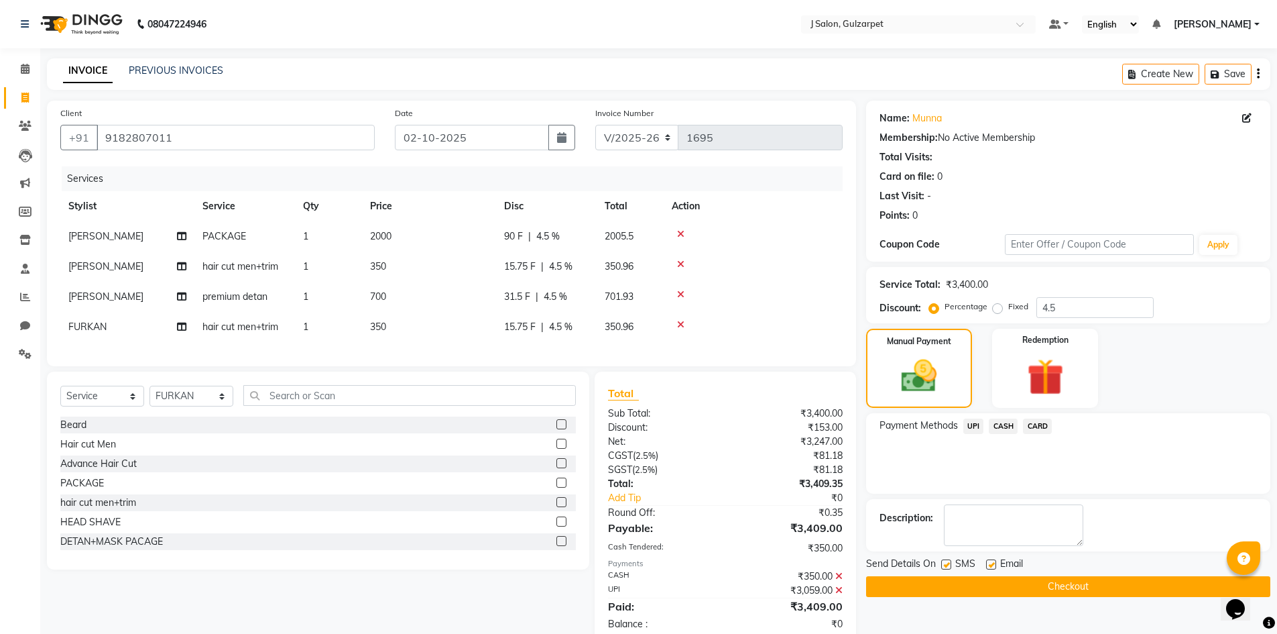
click at [1102, 575] on div "Send Details On SMS Email Checkout" at bounding box center [1068, 576] width 404 height 40
click at [1102, 583] on button "Checkout" at bounding box center [1068, 586] width 404 height 21
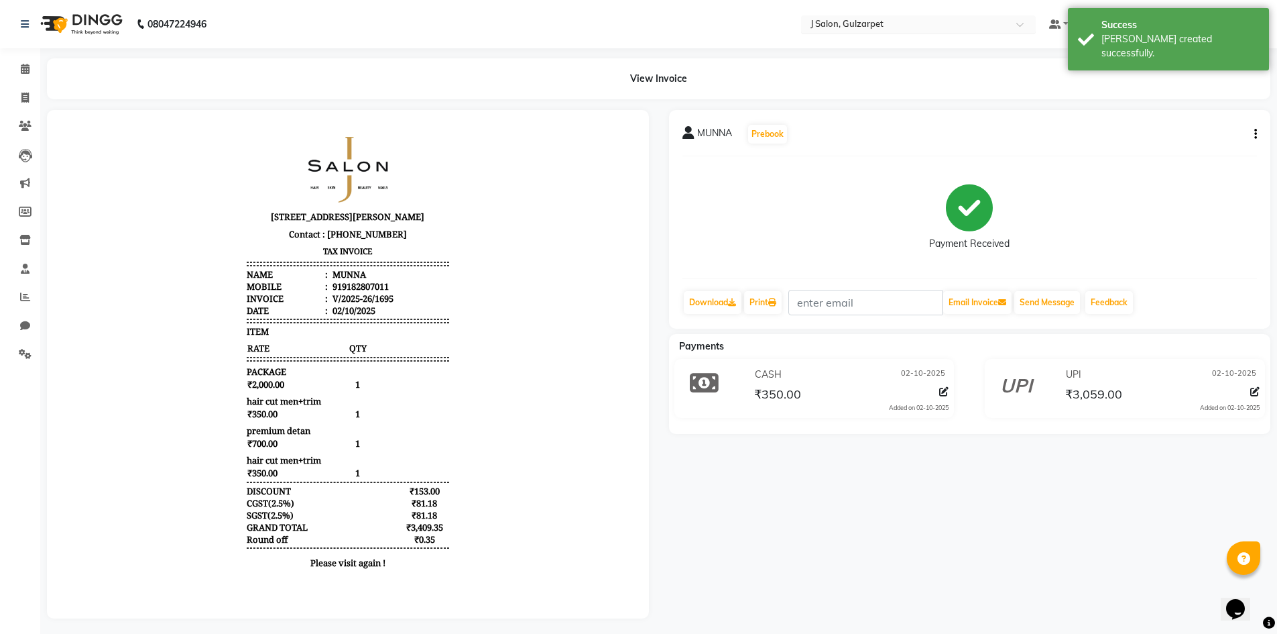
select select "service"
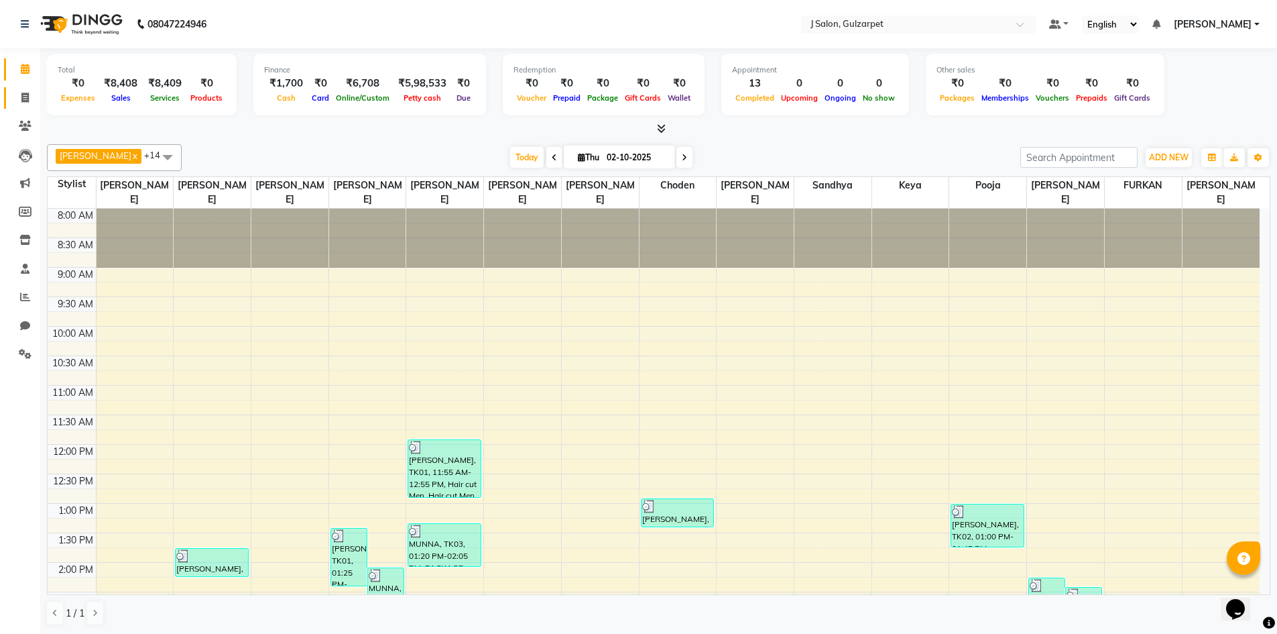
click at [23, 89] on link "Invoice" at bounding box center [20, 98] width 32 height 22
select select "service"
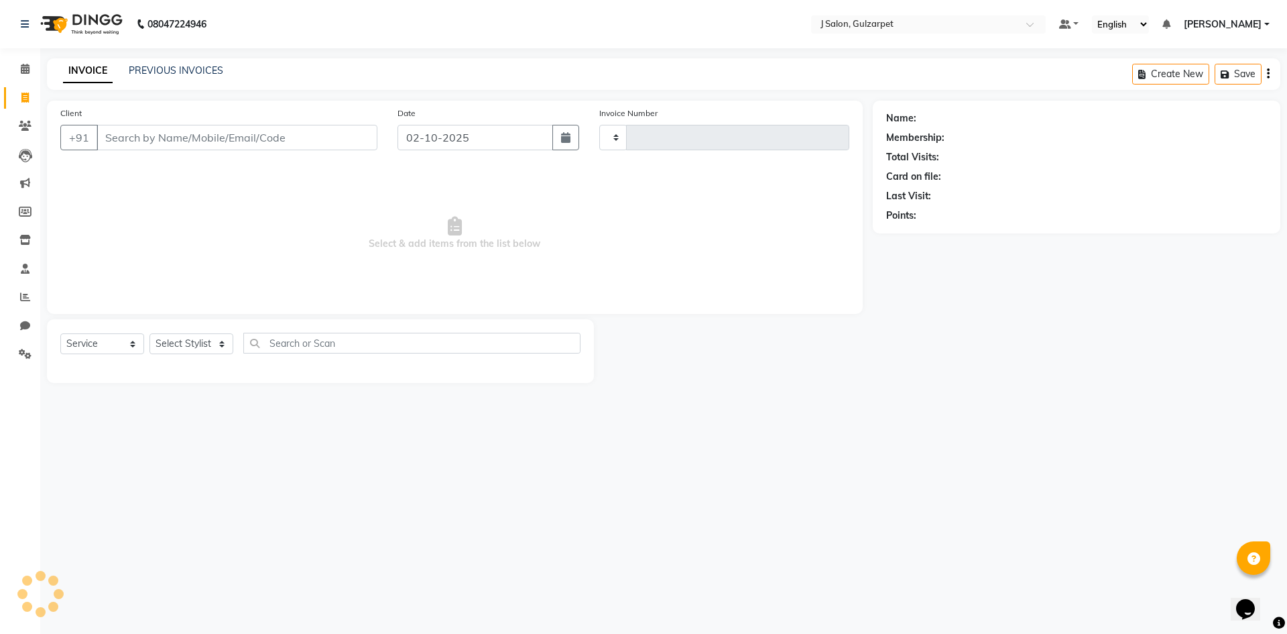
type input "1696"
select select "8558"
click at [161, 133] on input "Client" at bounding box center [237, 137] width 281 height 25
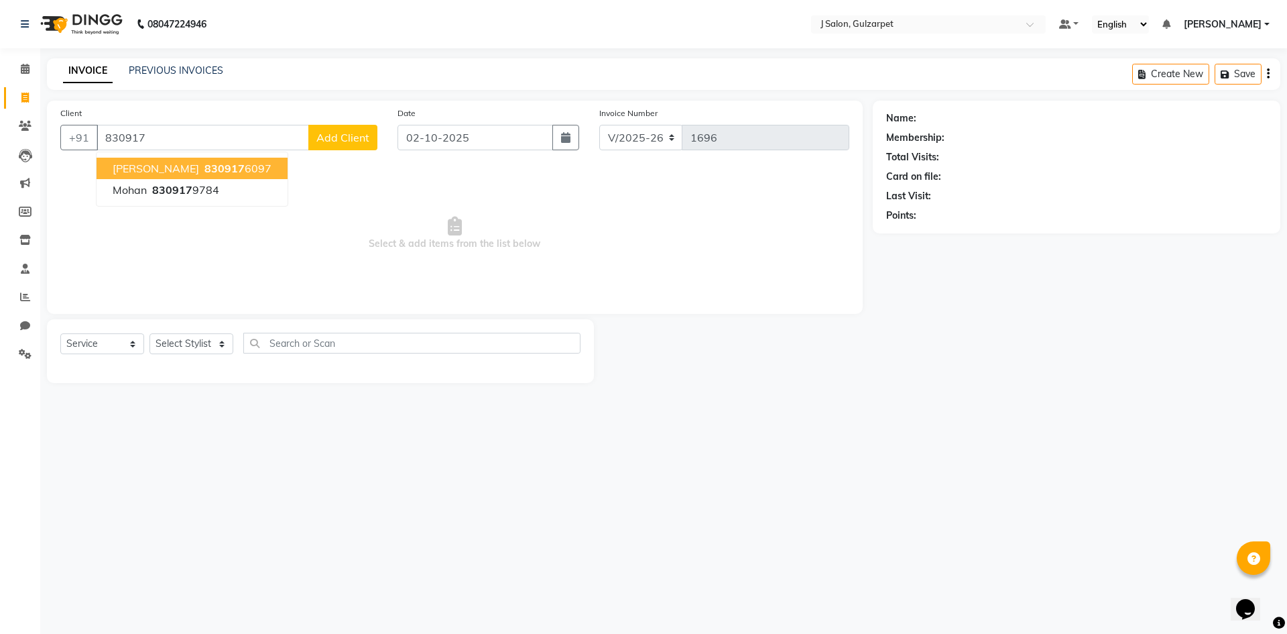
click at [204, 174] on span "830917" at bounding box center [224, 168] width 40 height 13
type input "8309176097"
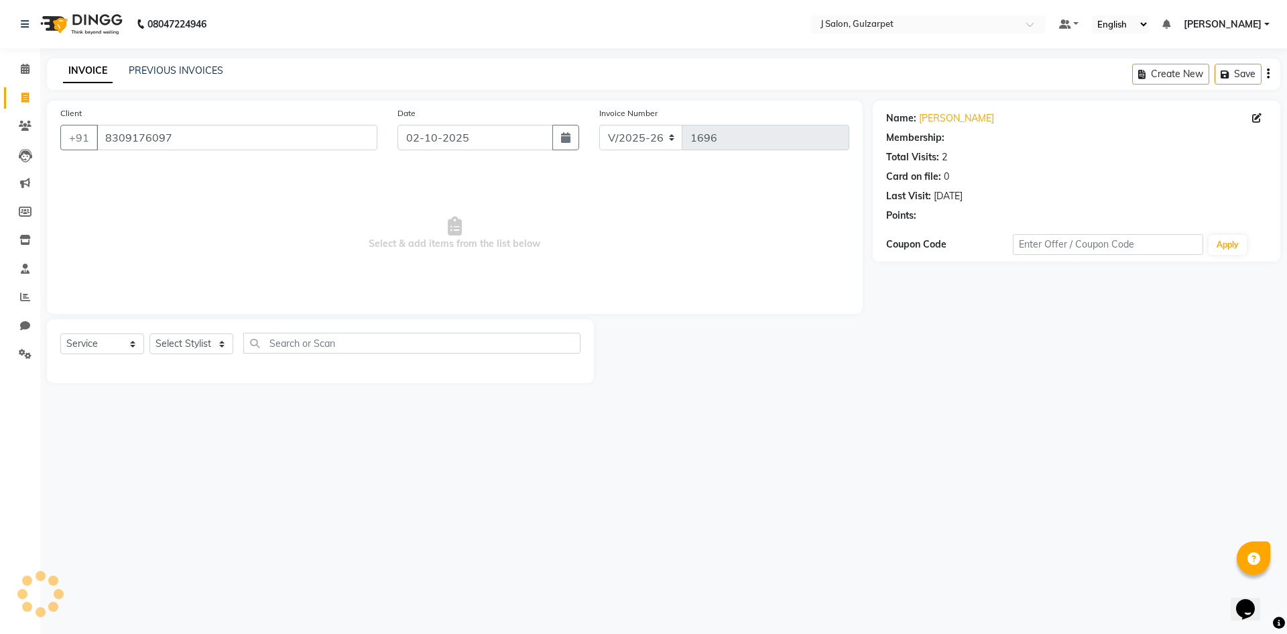
select select "1: Object"
click at [195, 337] on select "Select Stylist Admin [PERSON_NAME] [PERSON_NAME] Gulfam [PERSON_NAME] [PERSON_N…" at bounding box center [192, 343] width 84 height 21
click at [150, 333] on select "Select Stylist Admin [PERSON_NAME] [PERSON_NAME] Gulfam [PERSON_NAME] [PERSON_N…" at bounding box center [192, 343] width 84 height 21
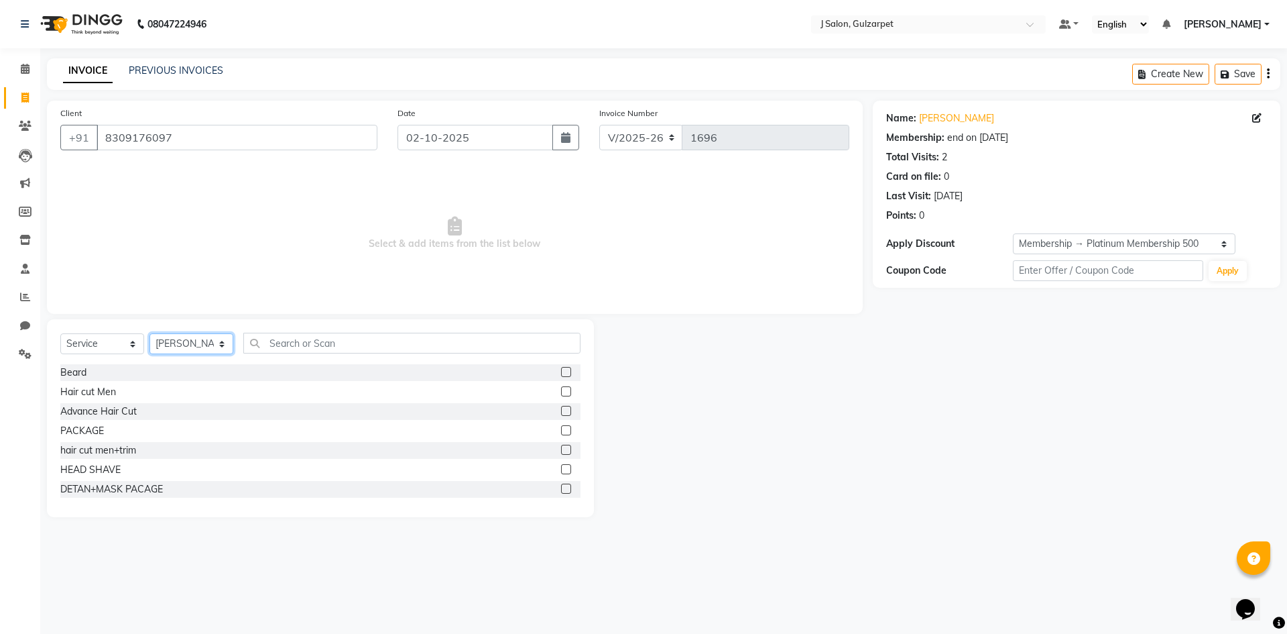
click at [188, 338] on select "Select Stylist Admin [PERSON_NAME] [PERSON_NAME] Gulfam [PERSON_NAME] [PERSON_N…" at bounding box center [192, 343] width 84 height 21
select select "85374"
click at [150, 333] on select "Select Stylist Admin [PERSON_NAME] [PERSON_NAME] Gulfam [PERSON_NAME] [PERSON_N…" at bounding box center [192, 343] width 84 height 21
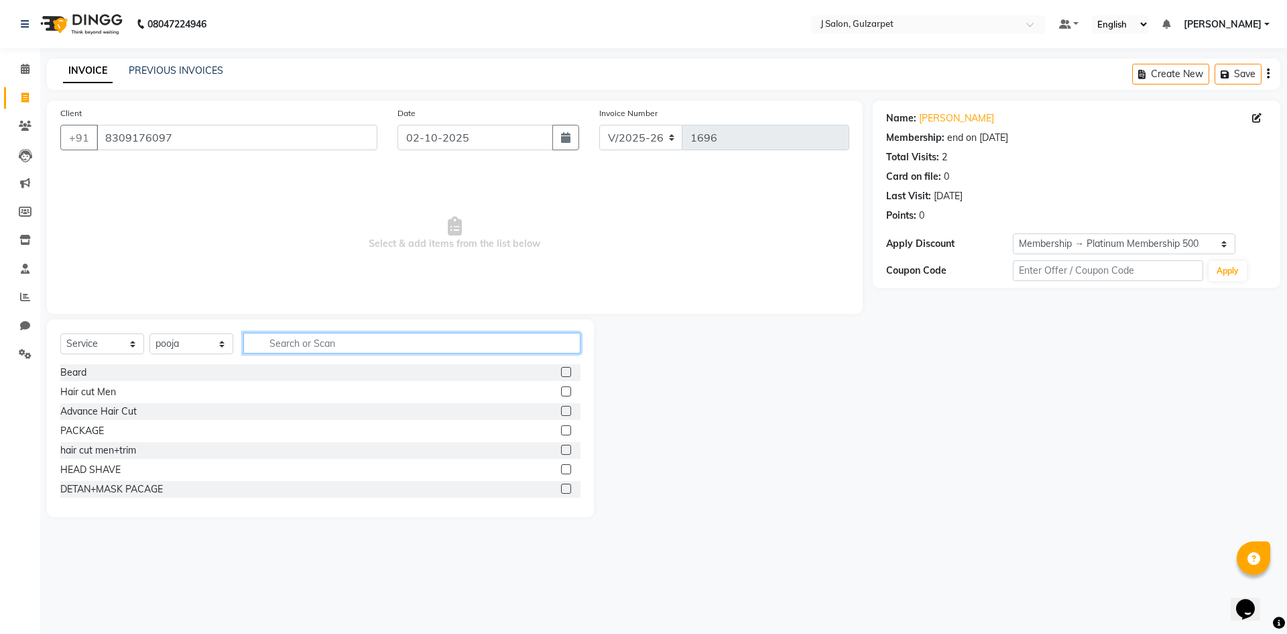
click at [317, 343] on input "text" at bounding box center [411, 343] width 337 height 21
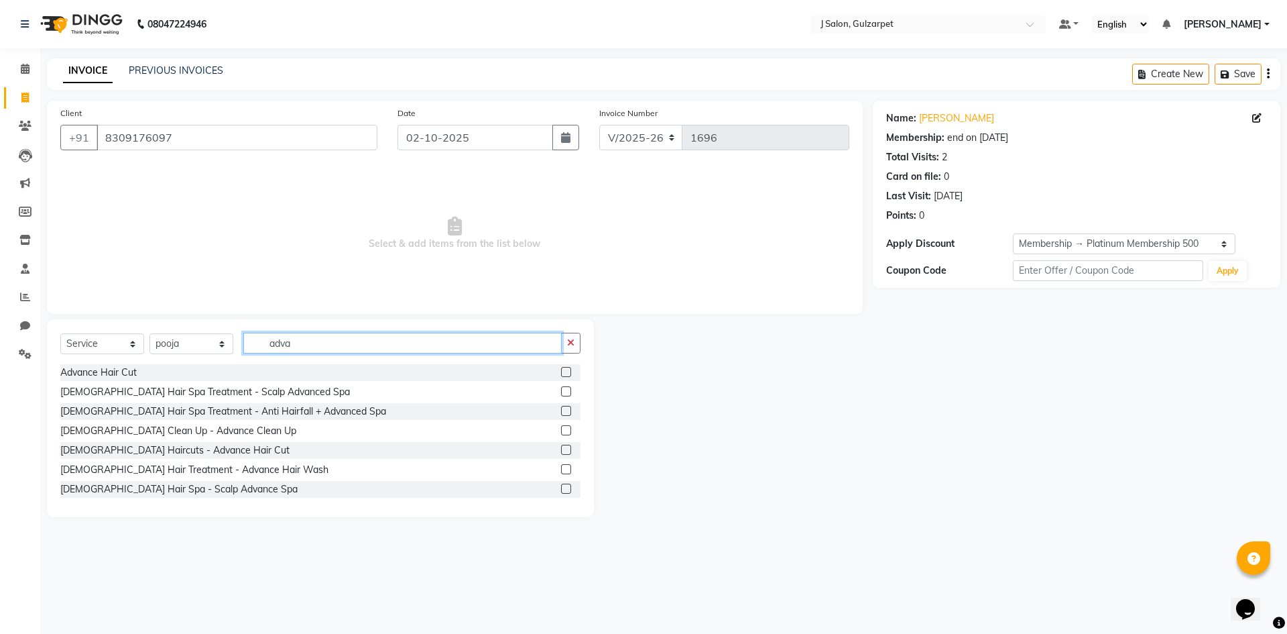
type input "adva"
click at [561, 448] on label at bounding box center [566, 450] width 10 height 10
click at [561, 448] on input "checkbox" at bounding box center [565, 450] width 9 height 9
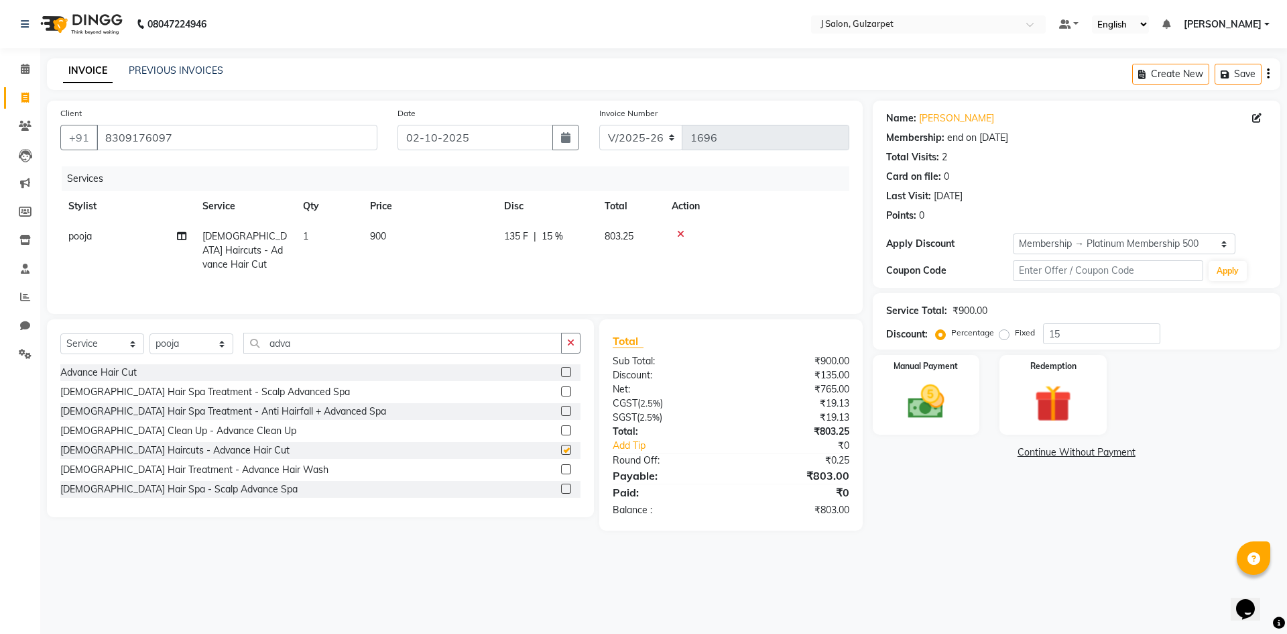
checkbox input "false"
drag, startPoint x: 178, startPoint y: 138, endPoint x: 88, endPoint y: 139, distance: 90.5
click at [88, 139] on div "[PHONE_NUMBER]" at bounding box center [218, 137] width 317 height 25
click at [27, 93] on icon at bounding box center [24, 98] width 7 height 10
select select "service"
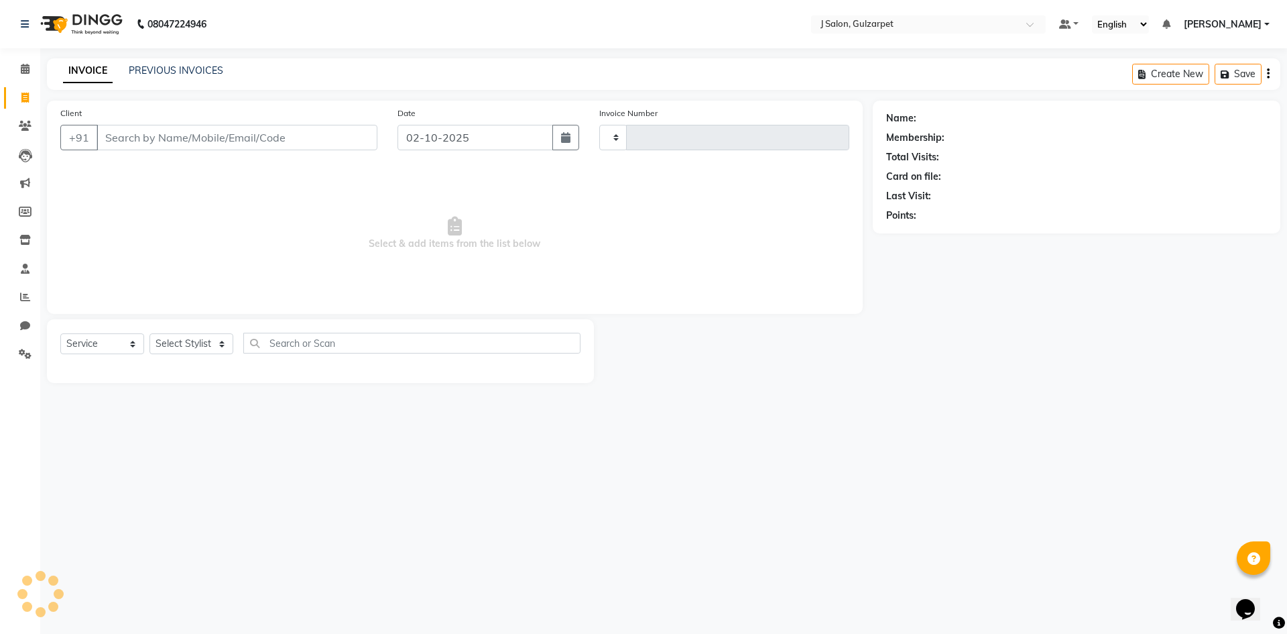
type input "1696"
select select "8558"
click at [18, 67] on span at bounding box center [24, 69] width 23 height 15
